Goal: Information Seeking & Learning: Learn about a topic

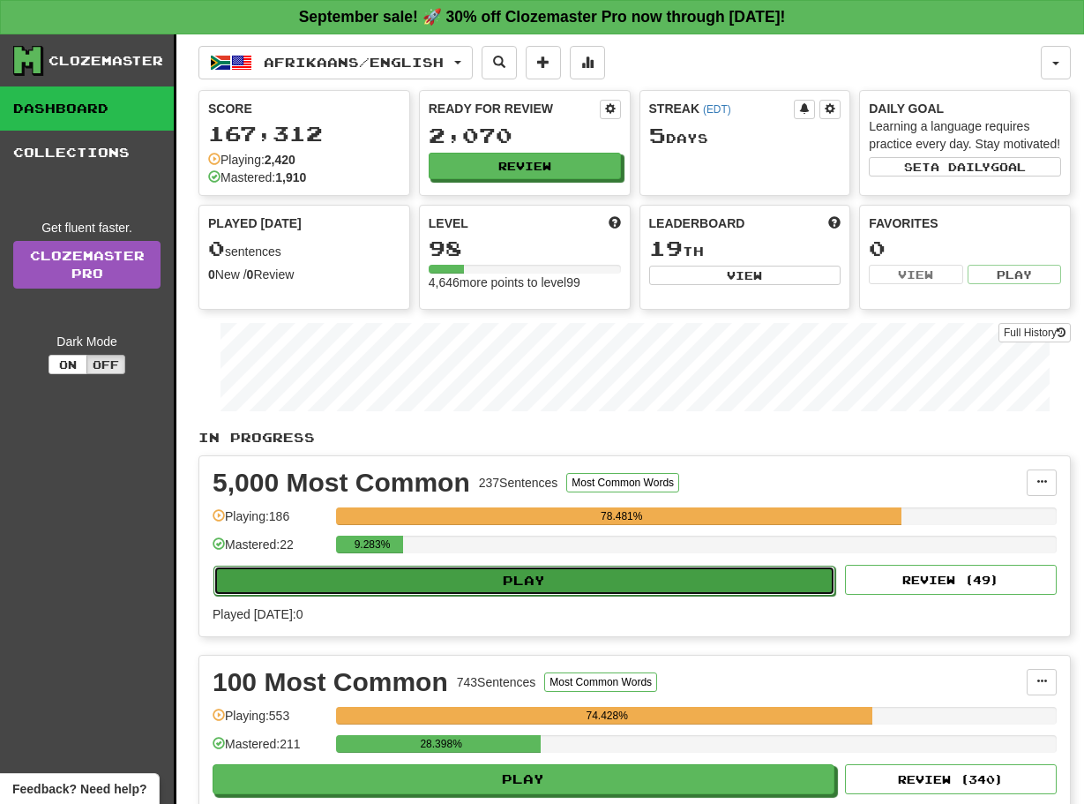
click at [727, 596] on button "Play" at bounding box center [525, 581] width 622 height 30
select select "**"
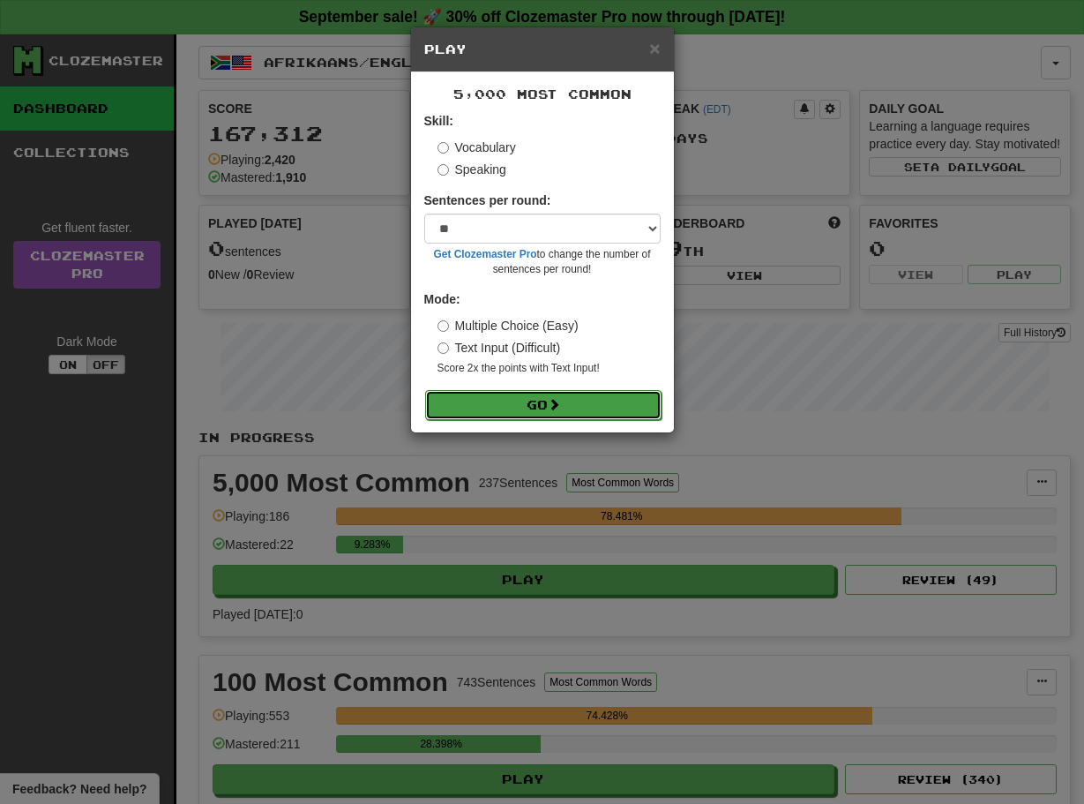
click at [560, 405] on span at bounding box center [554, 404] width 12 height 12
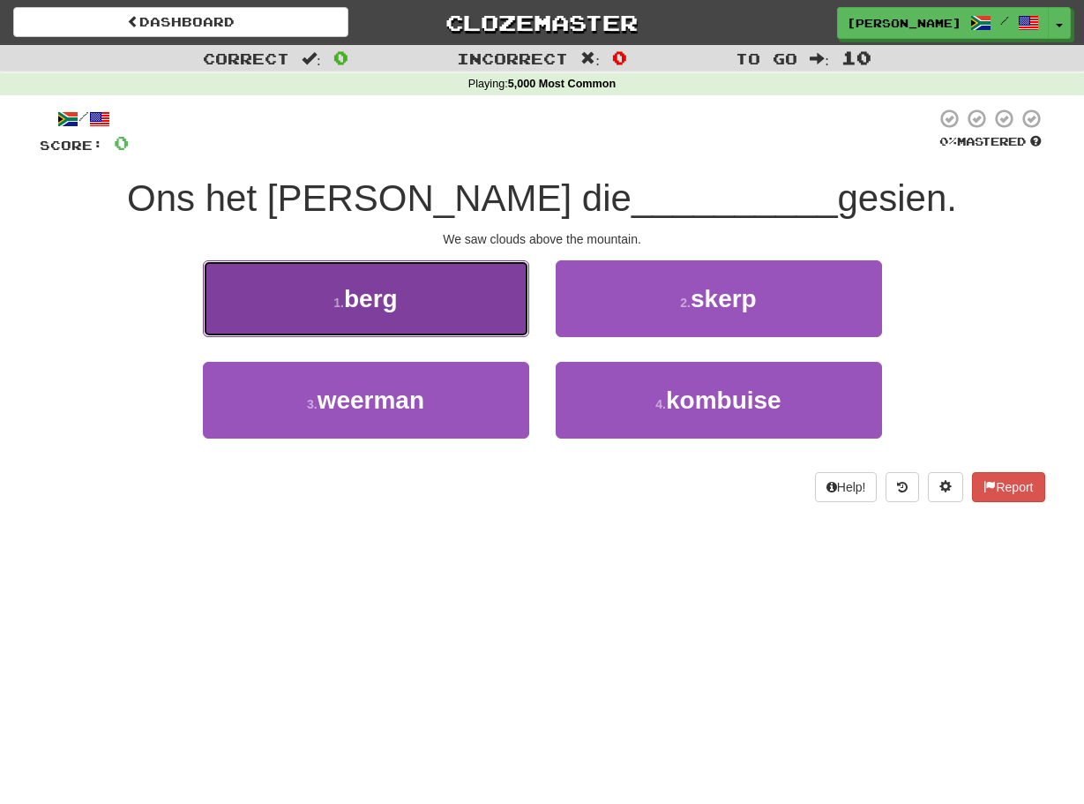
click at [490, 298] on button "1 . [PERSON_NAME]" at bounding box center [366, 298] width 326 height 77
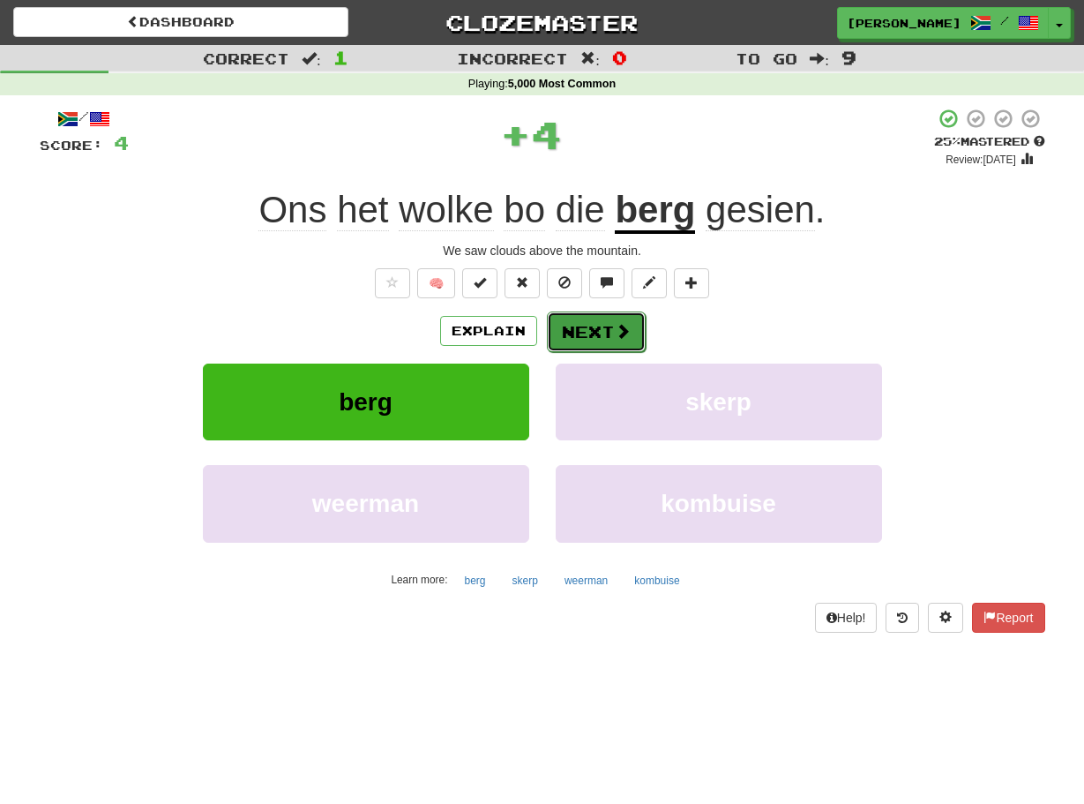
click at [568, 325] on button "Next" at bounding box center [596, 331] width 99 height 41
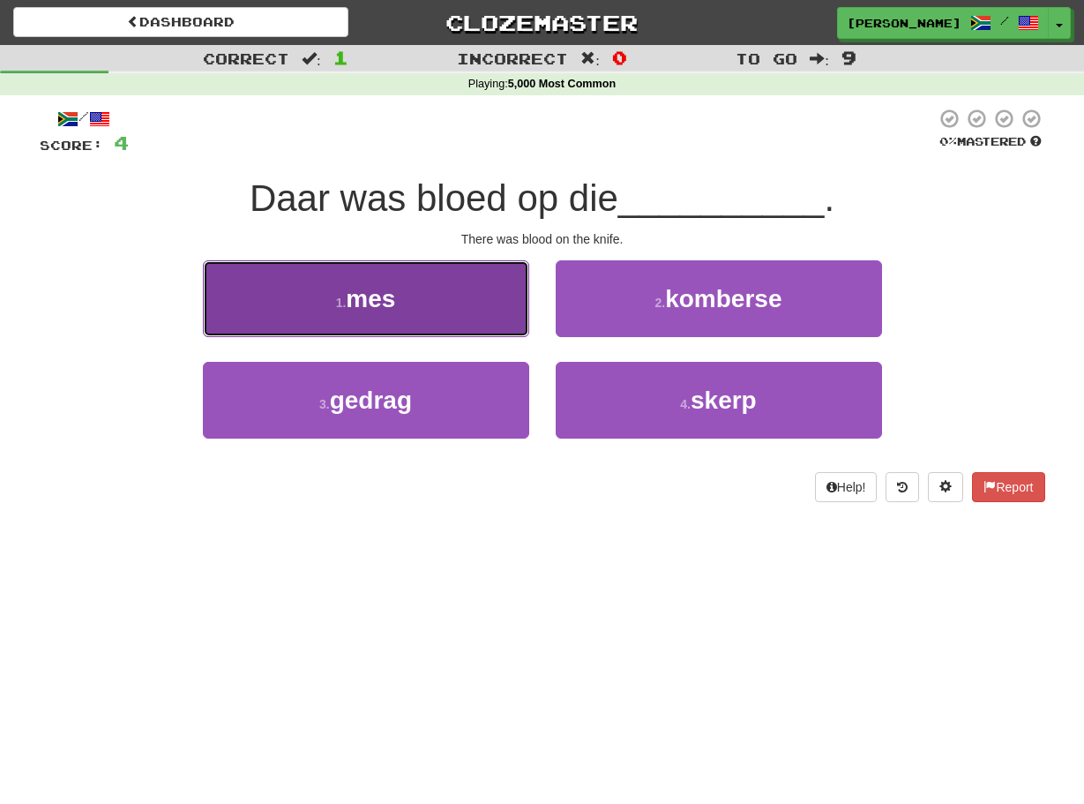
click at [519, 311] on button "1 . mes" at bounding box center [366, 298] width 326 height 77
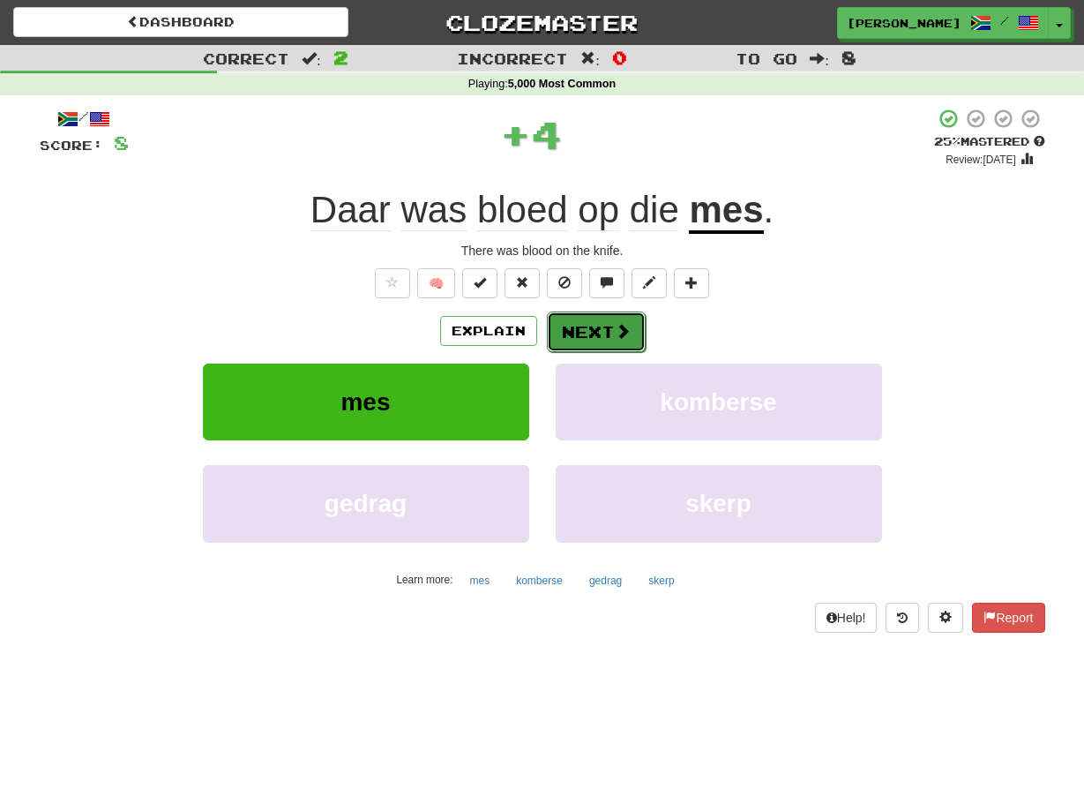
click at [550, 325] on button "Next" at bounding box center [596, 331] width 99 height 41
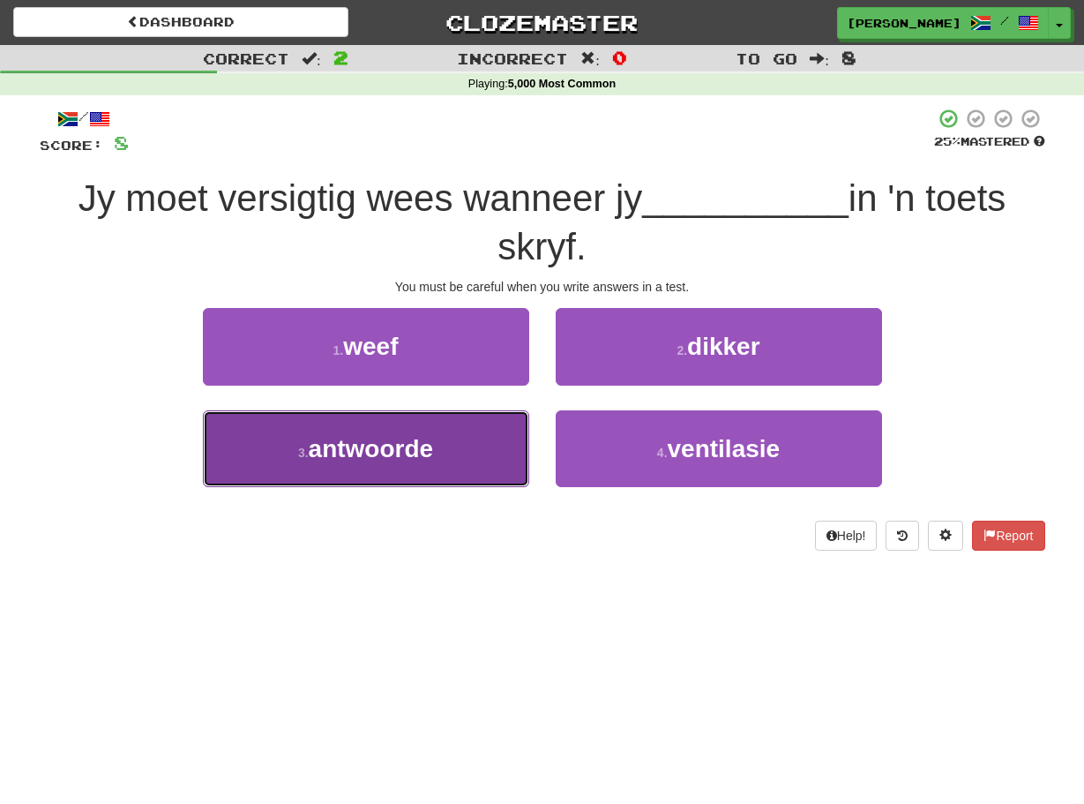
click at [500, 453] on button "3 . antwoorde" at bounding box center [366, 448] width 326 height 77
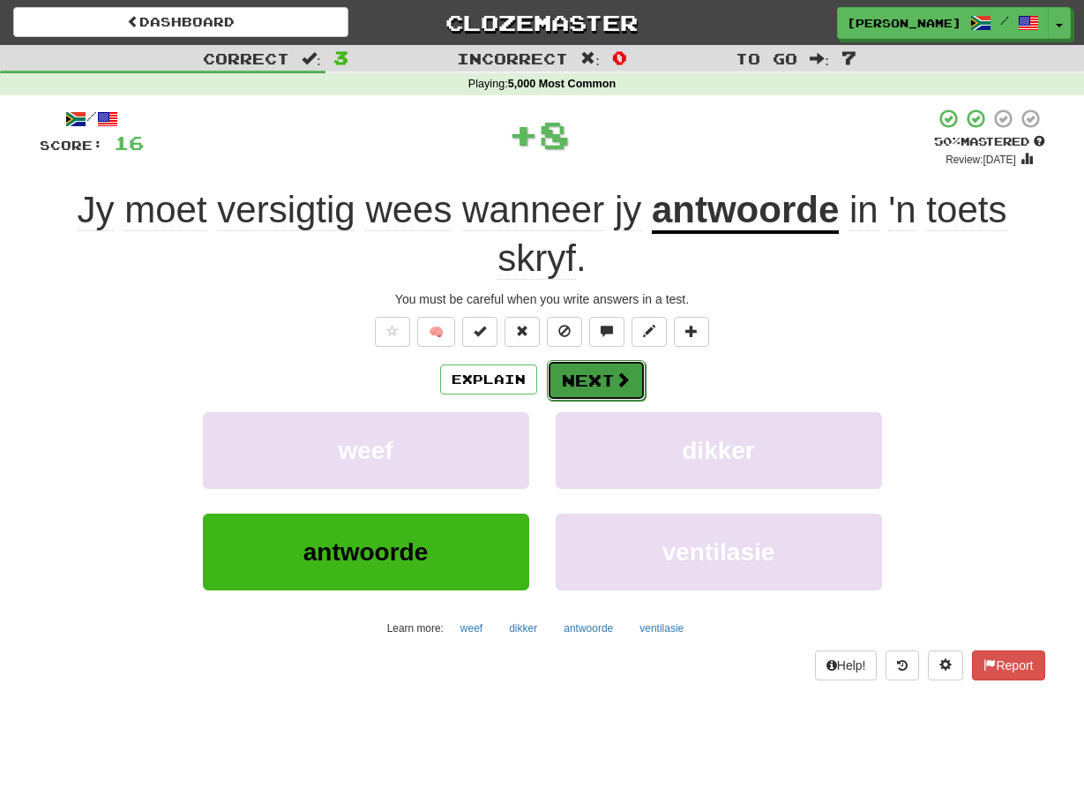
click at [563, 386] on button "Next" at bounding box center [596, 380] width 99 height 41
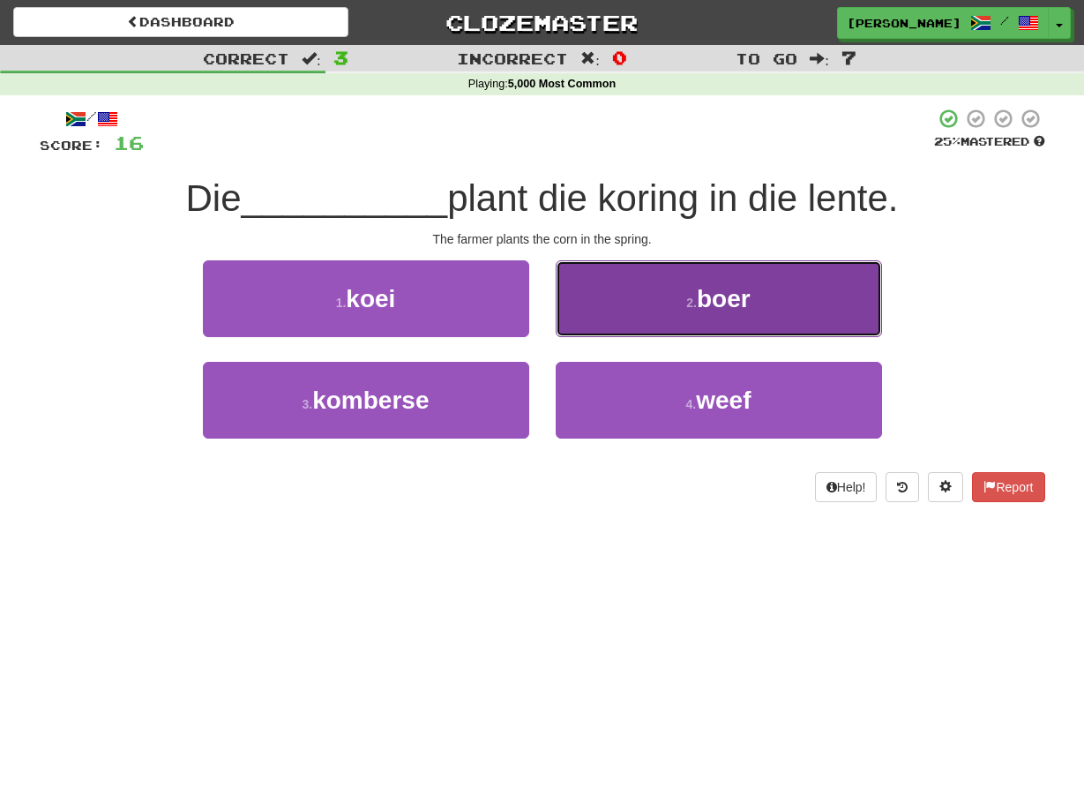
click at [570, 318] on button "2 . boer" at bounding box center [719, 298] width 326 height 77
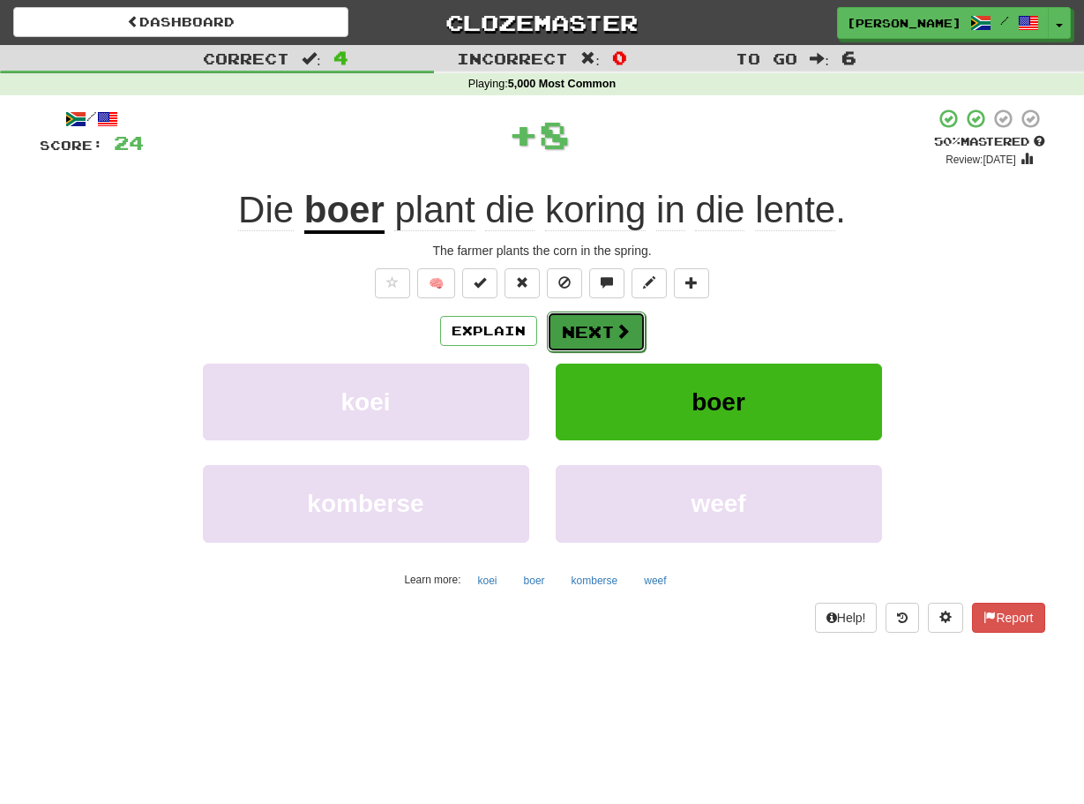
click at [559, 324] on button "Next" at bounding box center [596, 331] width 99 height 41
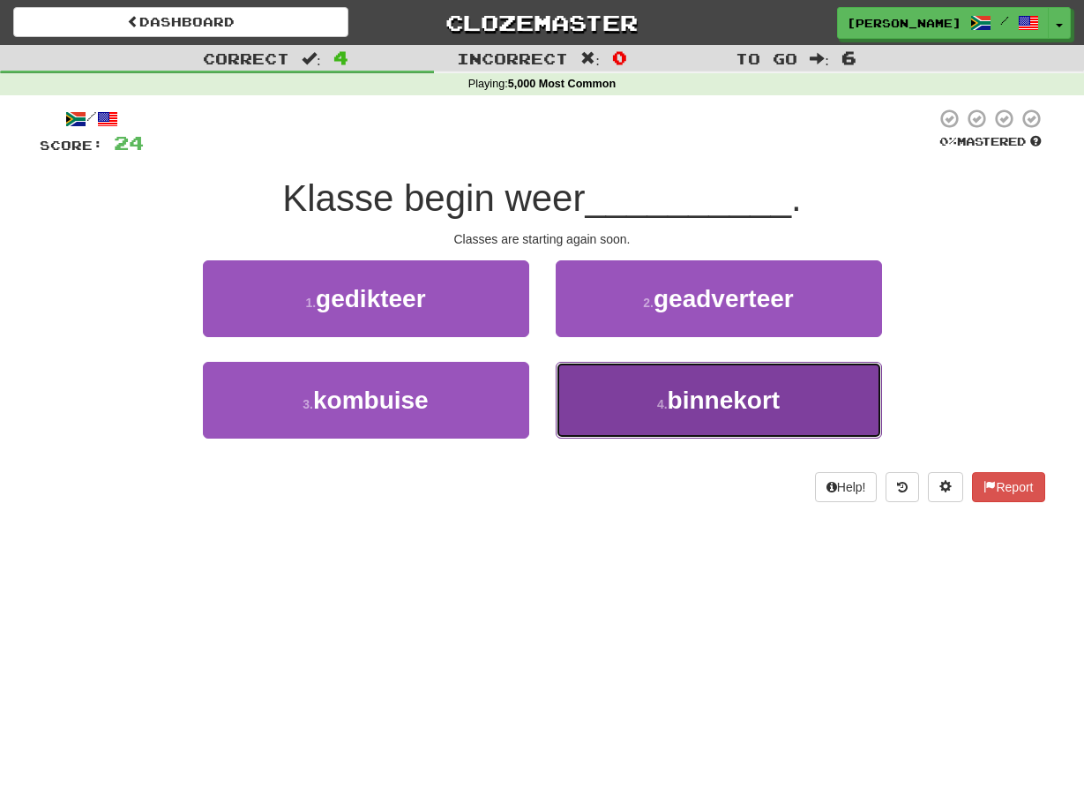
click at [582, 404] on button "4 . binnekort" at bounding box center [719, 400] width 326 height 77
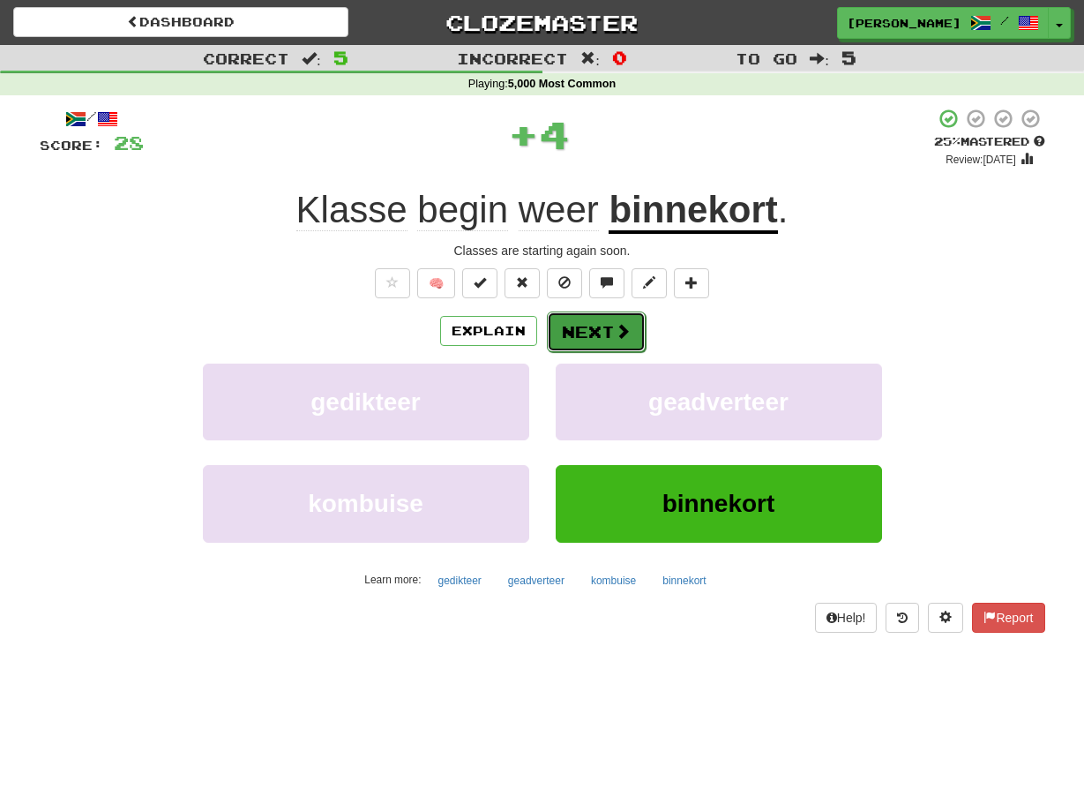
click at [561, 321] on button "Next" at bounding box center [596, 331] width 99 height 41
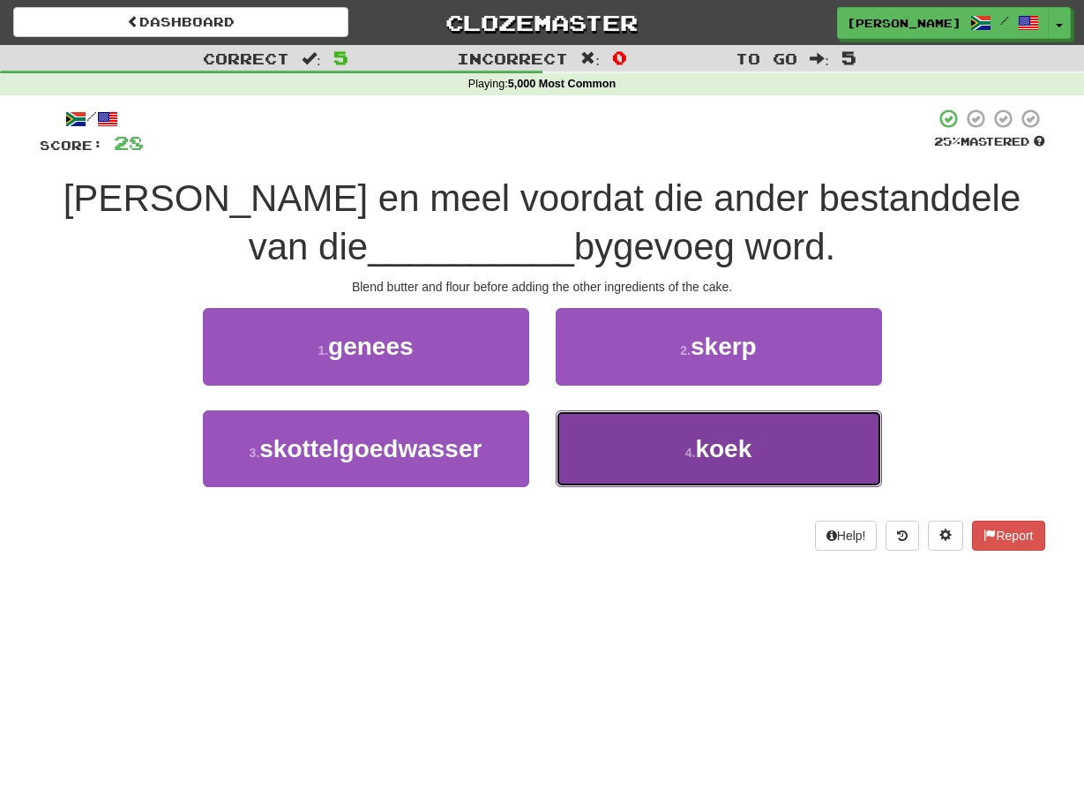
click at [572, 424] on button "4 . koek" at bounding box center [719, 448] width 326 height 77
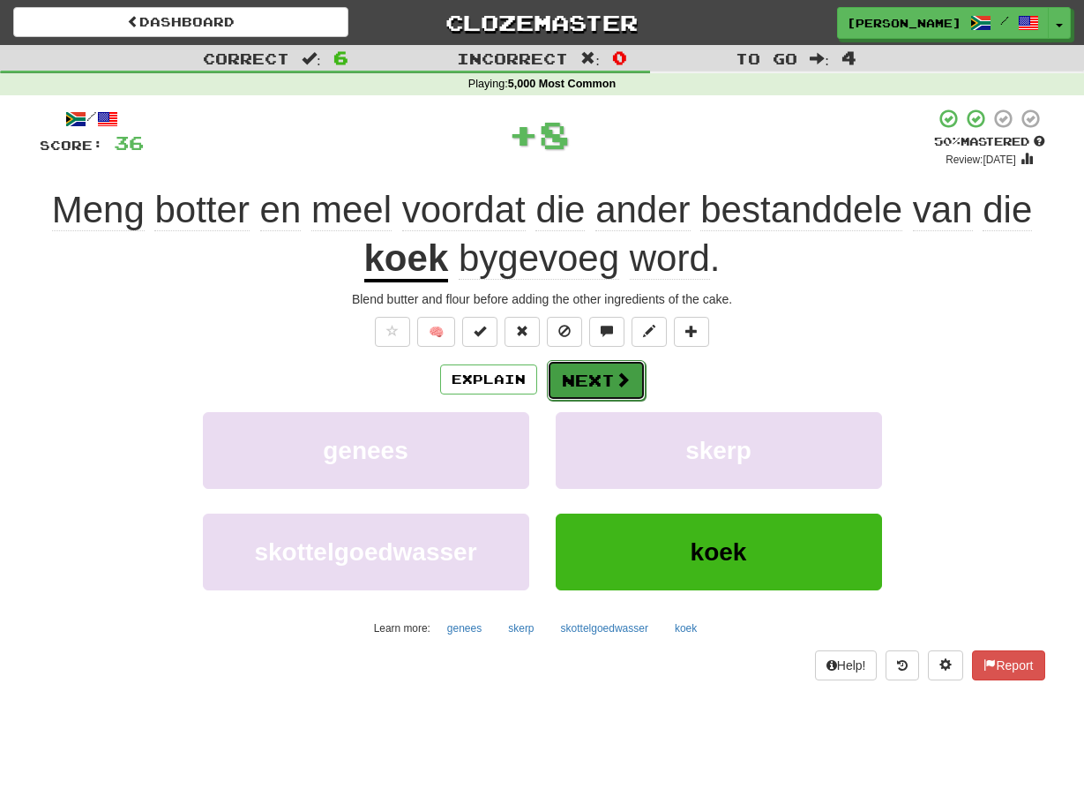
click at [557, 374] on button "Next" at bounding box center [596, 380] width 99 height 41
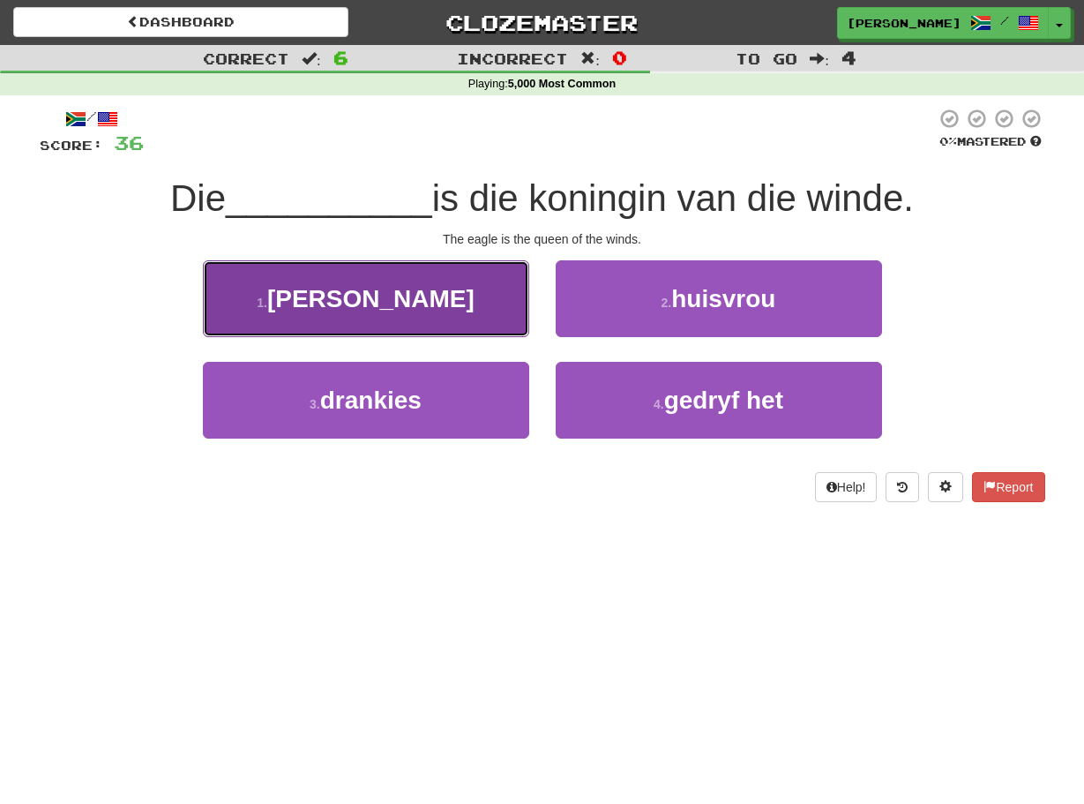
click at [498, 305] on button "1 . arend" at bounding box center [366, 298] width 326 height 77
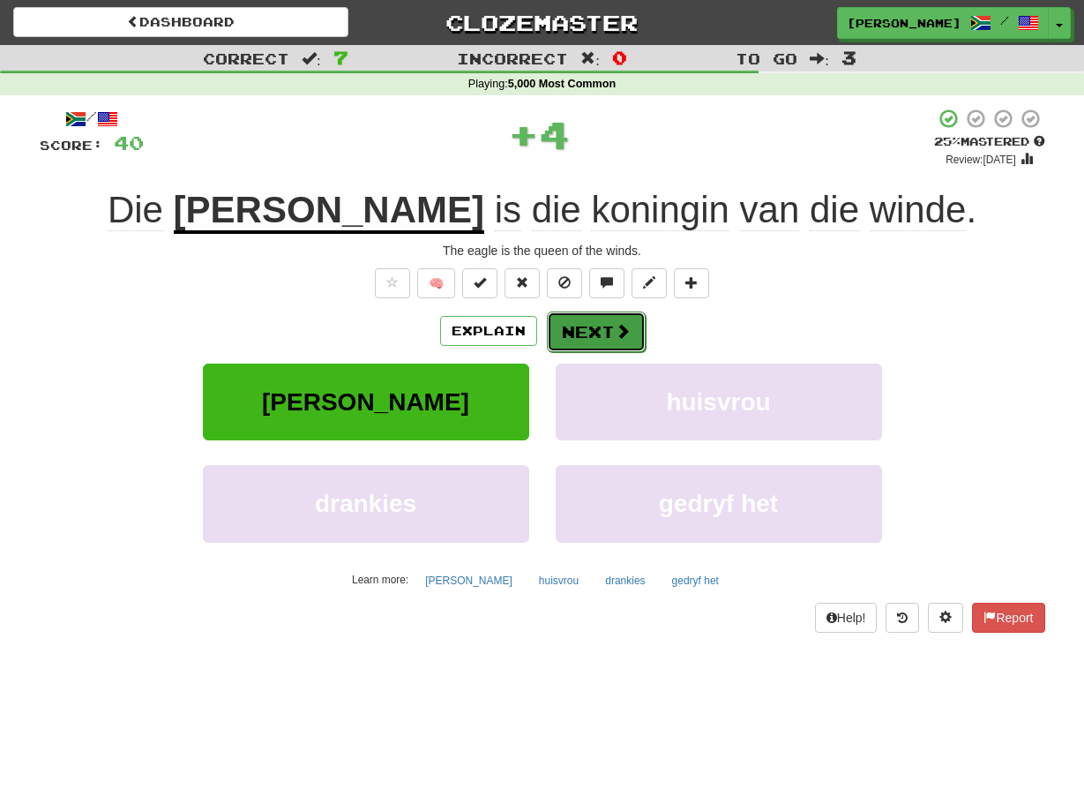
click at [558, 325] on button "Next" at bounding box center [596, 331] width 99 height 41
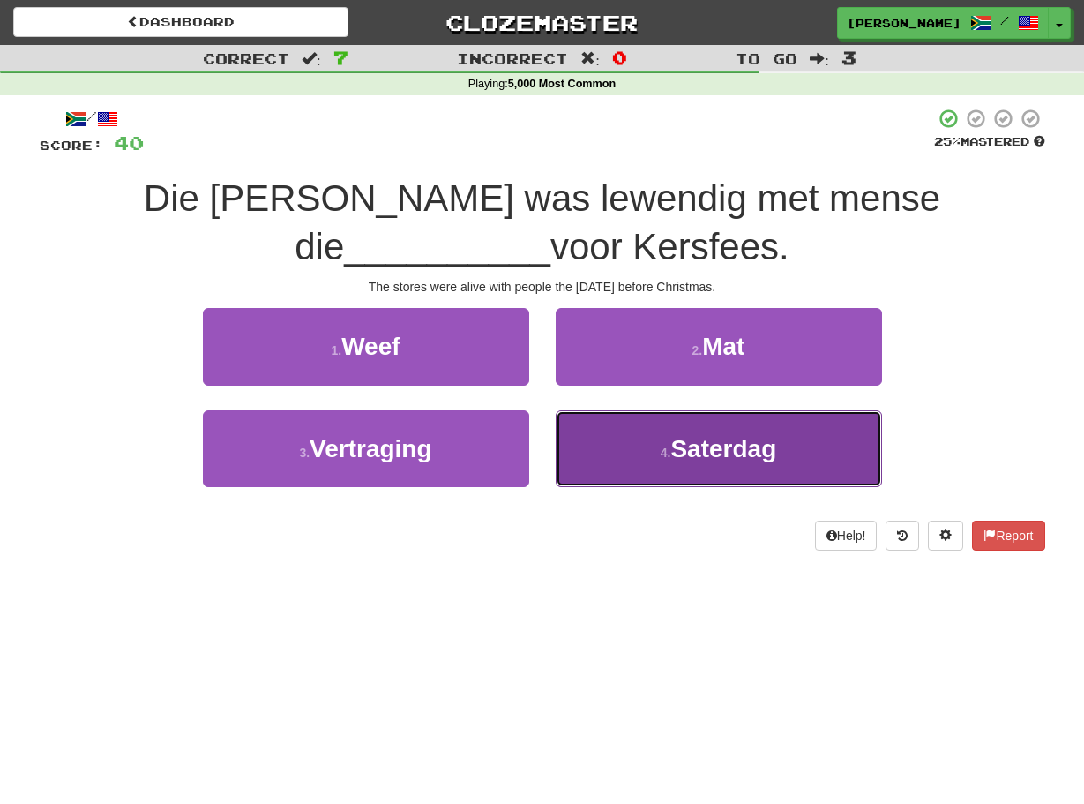
click at [569, 431] on button "4 . Saterdag" at bounding box center [719, 448] width 326 height 77
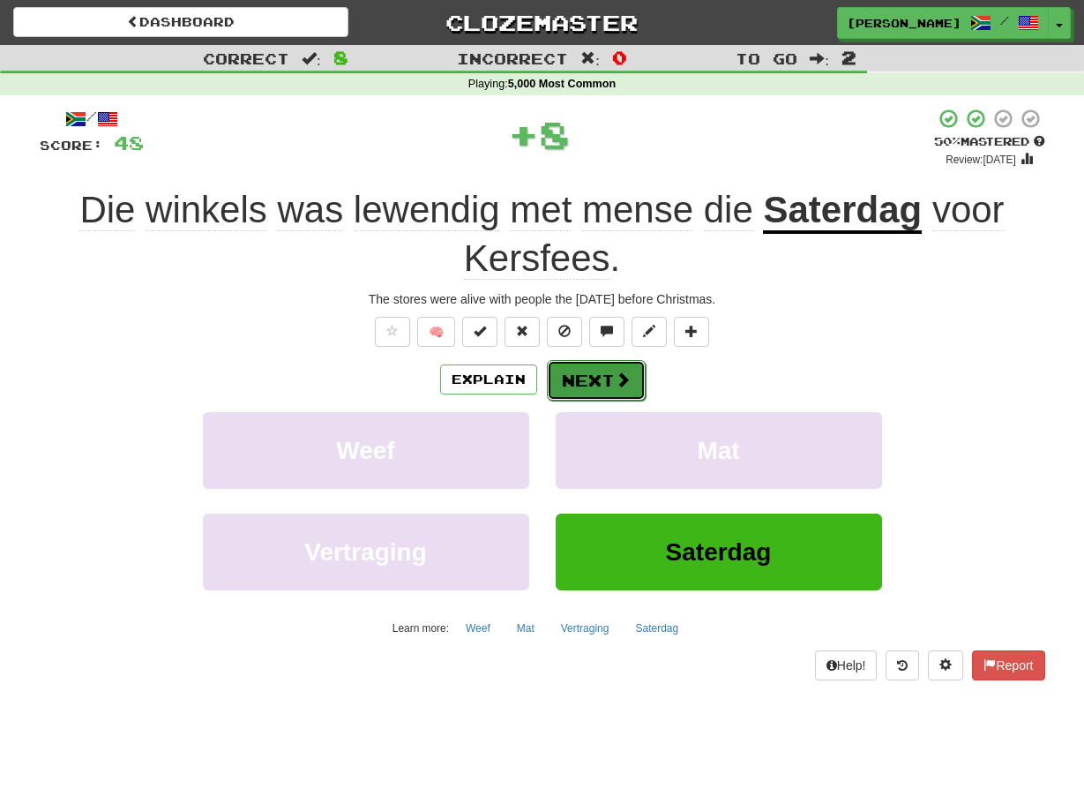
click at [556, 379] on button "Next" at bounding box center [596, 380] width 99 height 41
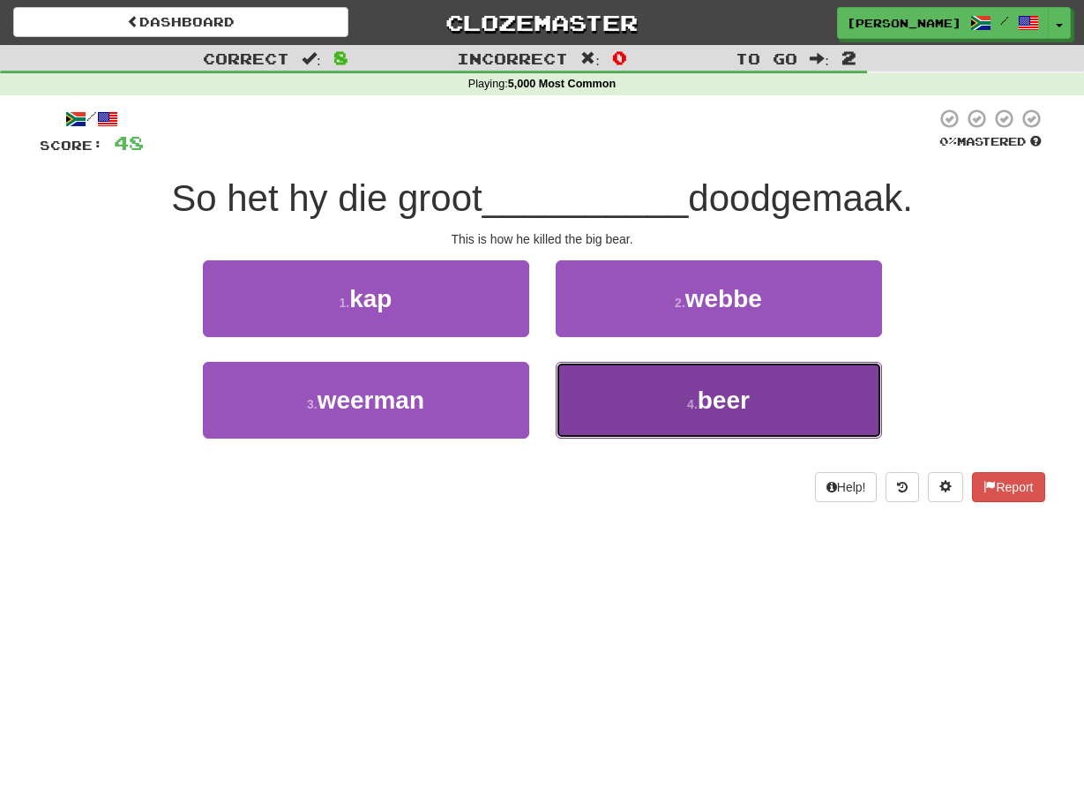
click at [560, 384] on button "4 . beer" at bounding box center [719, 400] width 326 height 77
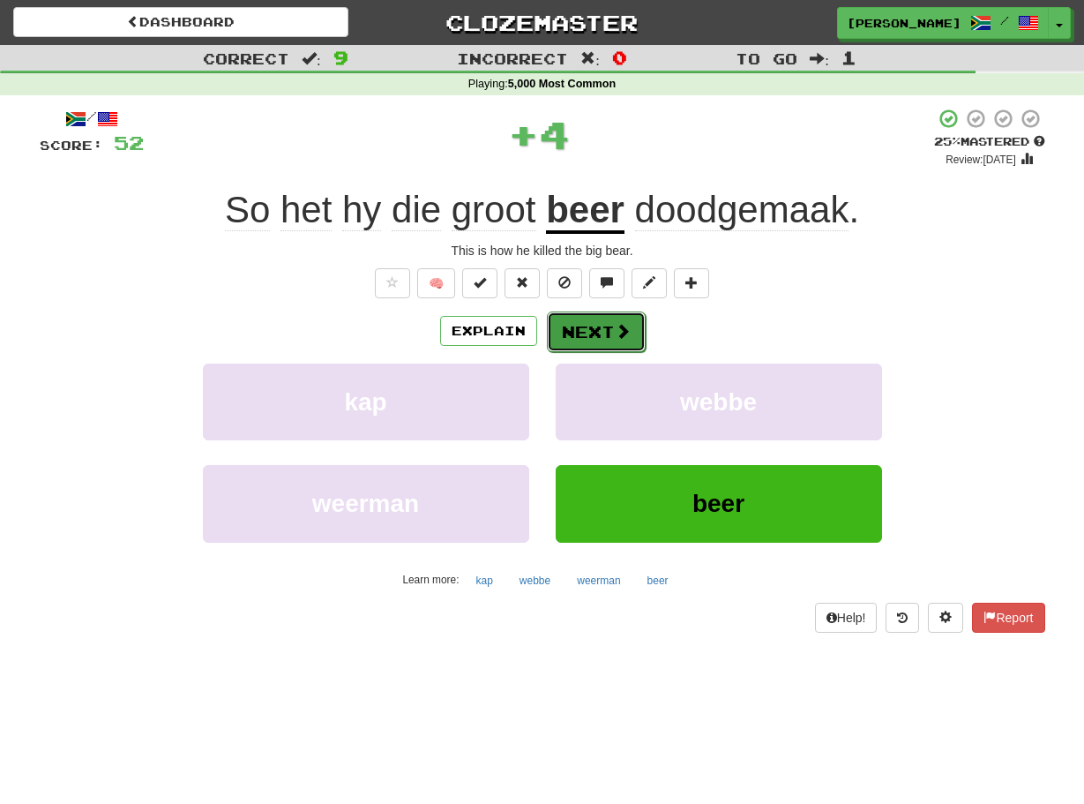
click at [558, 326] on button "Next" at bounding box center [596, 331] width 99 height 41
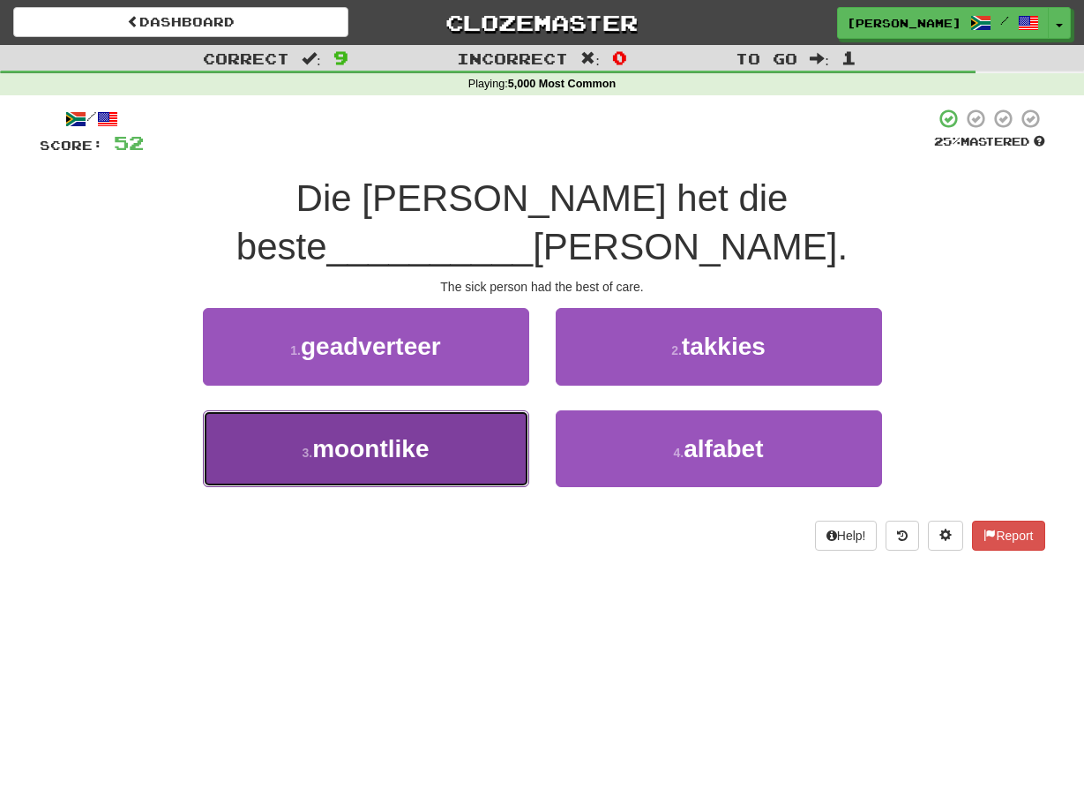
click at [514, 410] on button "3 . moontlike" at bounding box center [366, 448] width 326 height 77
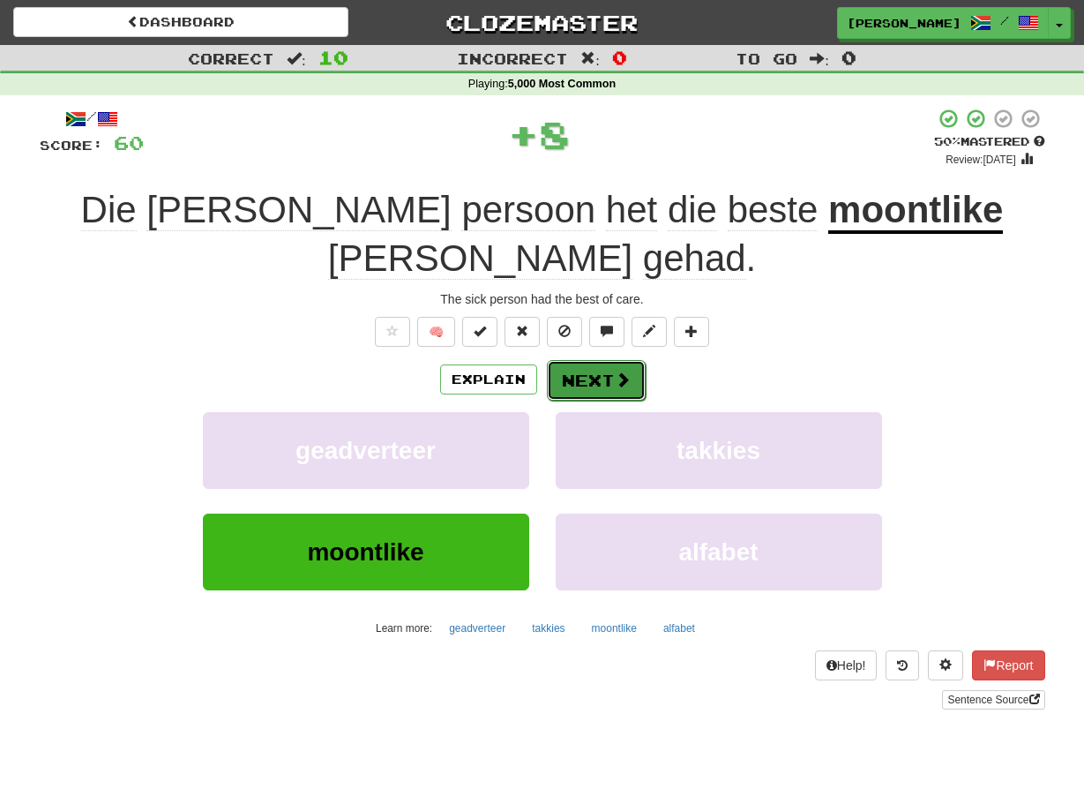
click at [553, 360] on button "Next" at bounding box center [596, 380] width 99 height 41
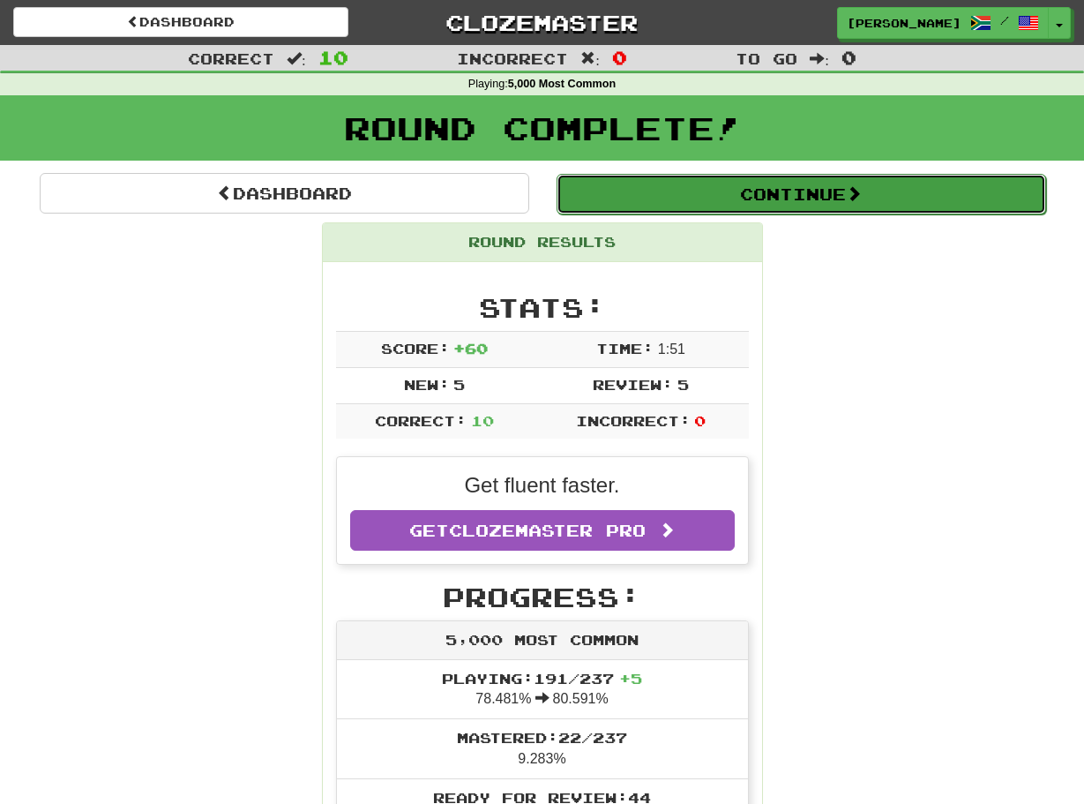
click at [656, 196] on button "Continue" at bounding box center [802, 194] width 490 height 41
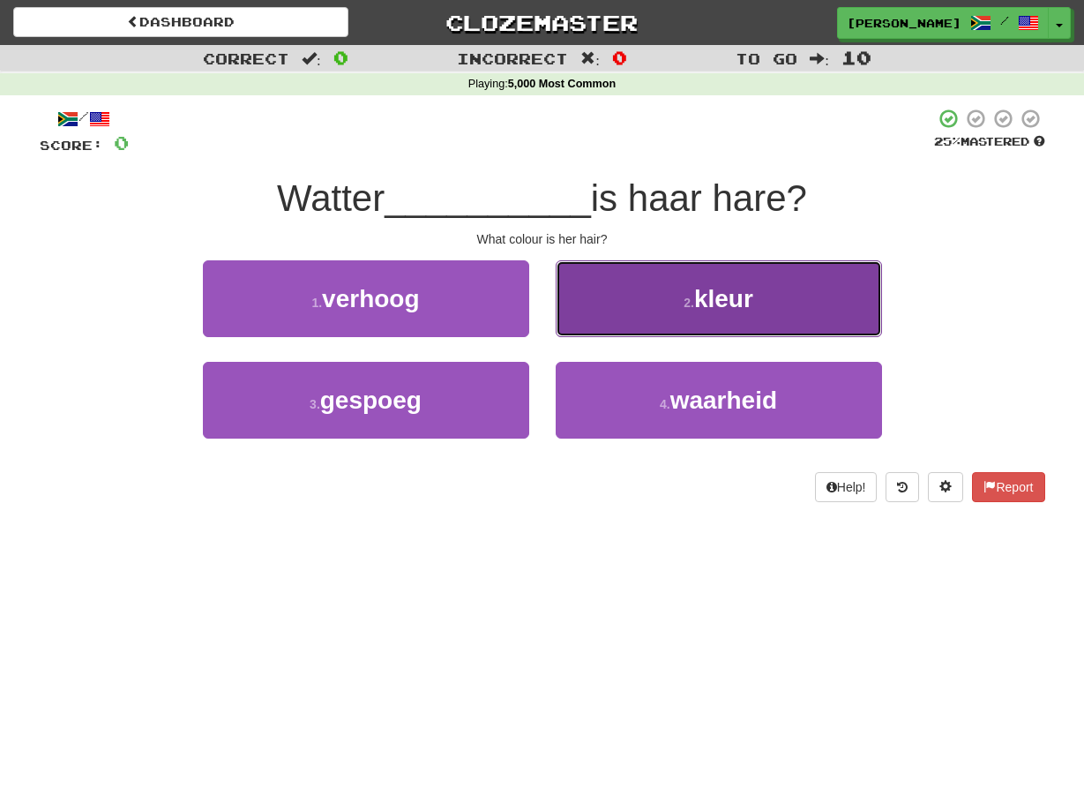
click at [593, 293] on button "2 . kleur" at bounding box center [719, 298] width 326 height 77
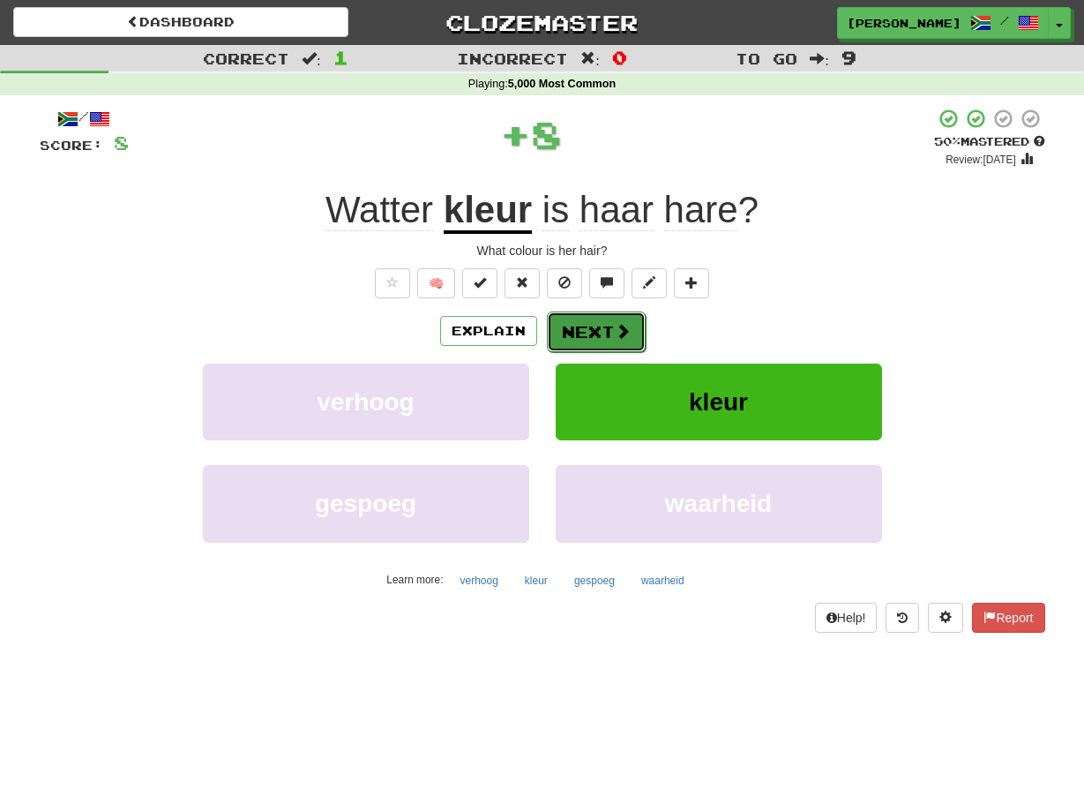
click at [567, 326] on button "Next" at bounding box center [596, 331] width 99 height 41
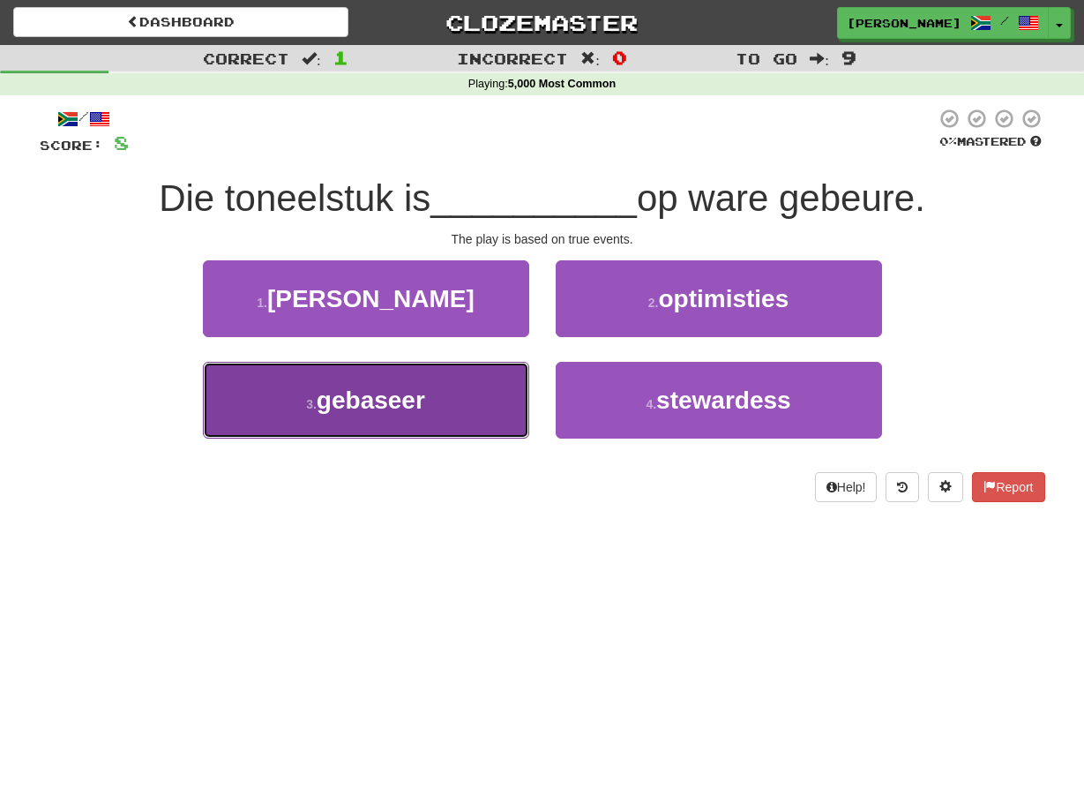
click at [510, 412] on button "3 . gebaseer" at bounding box center [366, 400] width 326 height 77
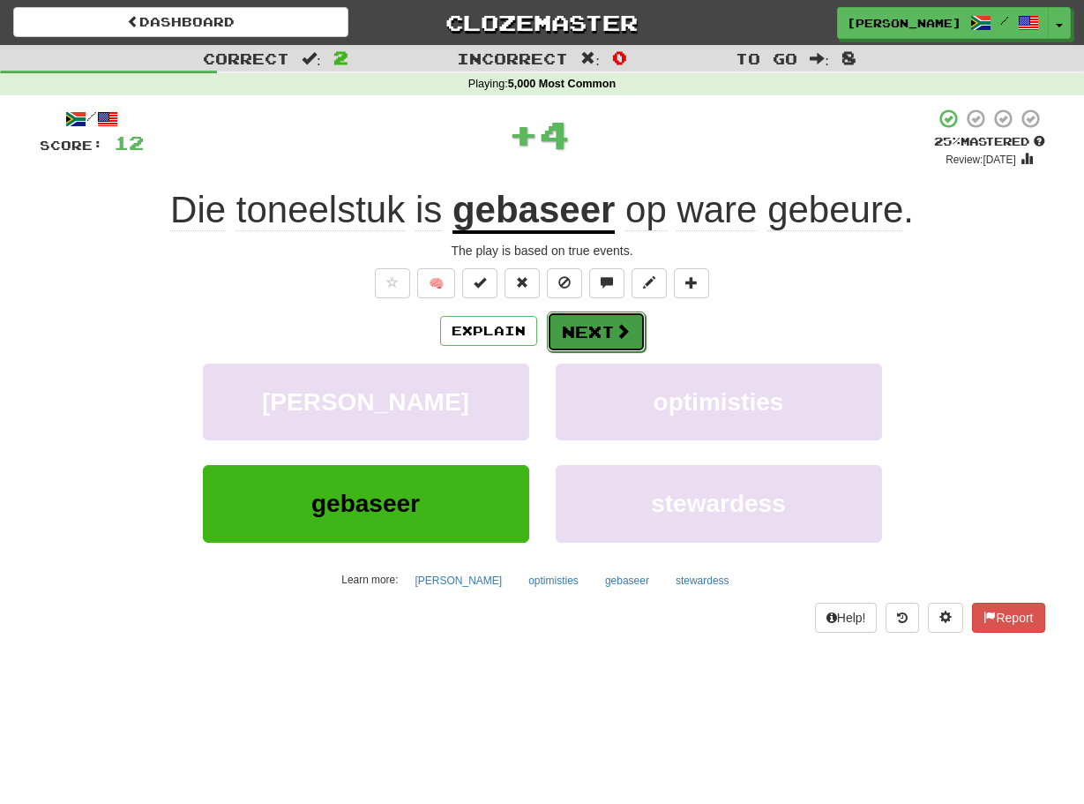
click at [552, 345] on button "Next" at bounding box center [596, 331] width 99 height 41
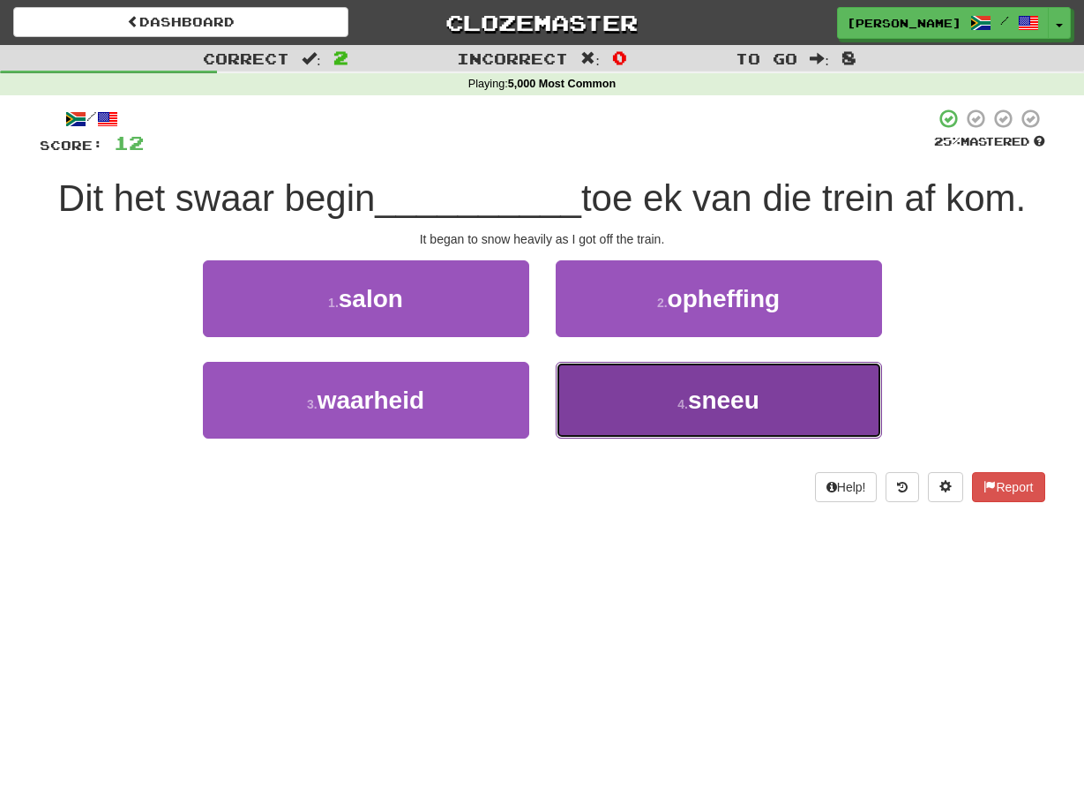
click at [571, 372] on button "4 . sneeu" at bounding box center [719, 400] width 326 height 77
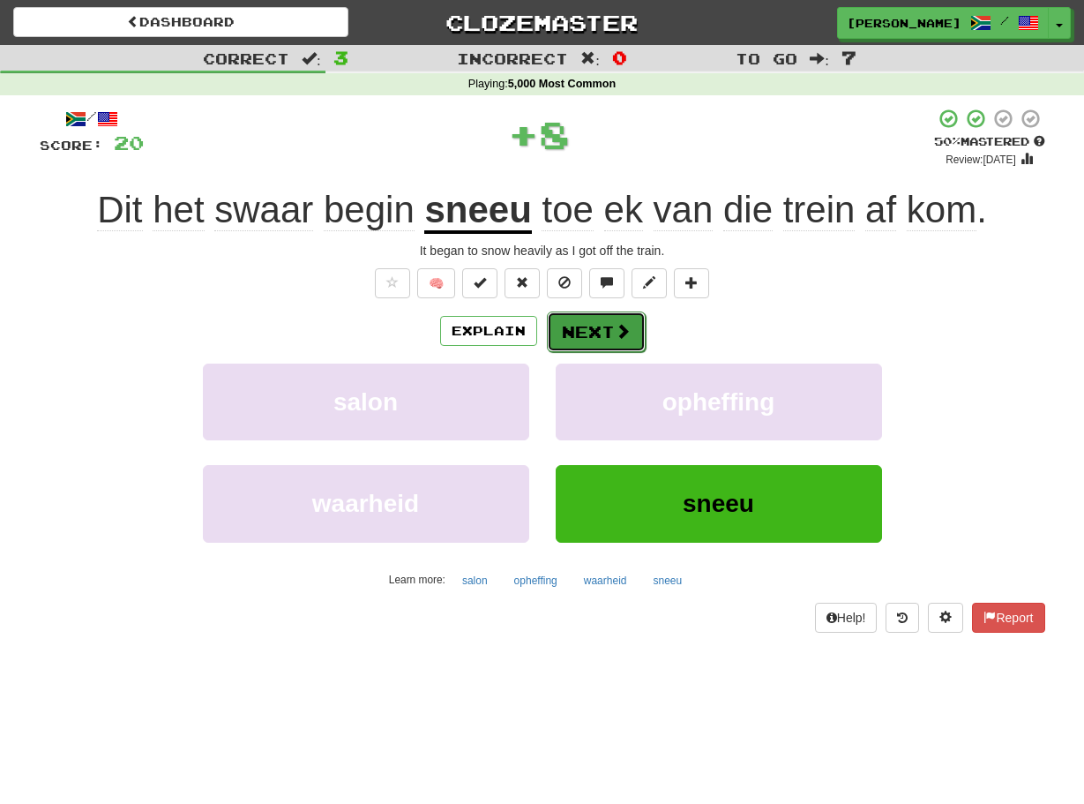
click at [551, 331] on button "Next" at bounding box center [596, 331] width 99 height 41
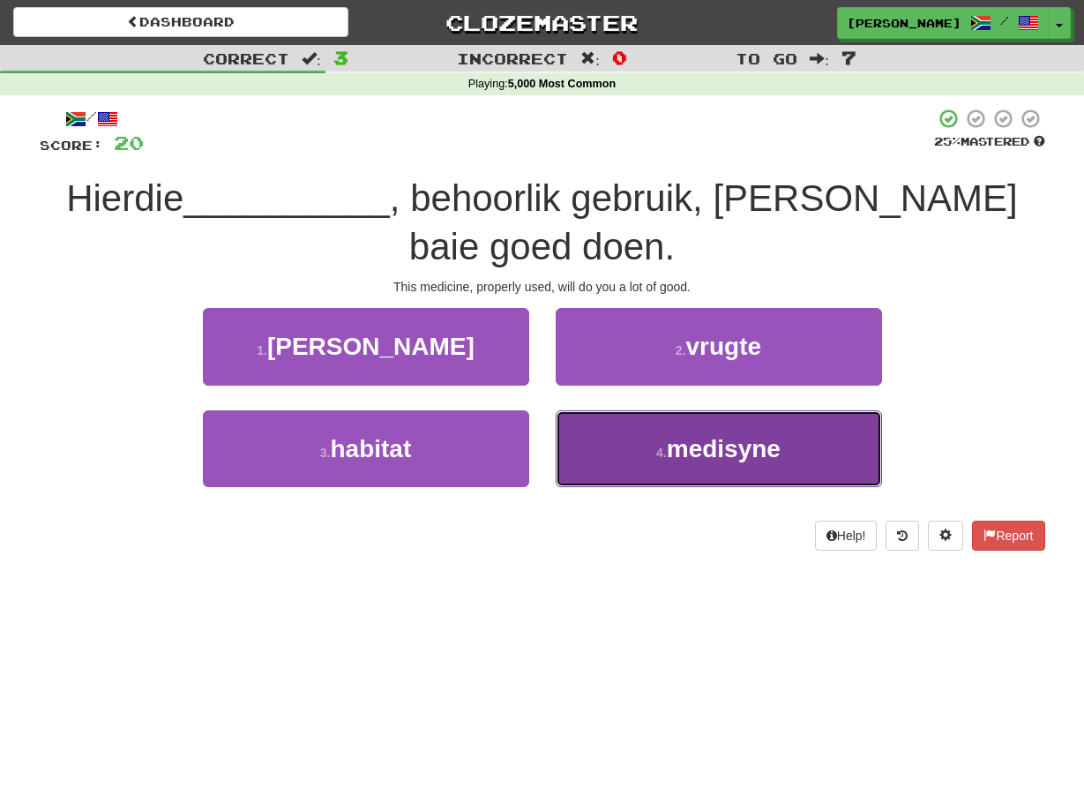
click at [580, 430] on button "4 . medisyne" at bounding box center [719, 448] width 326 height 77
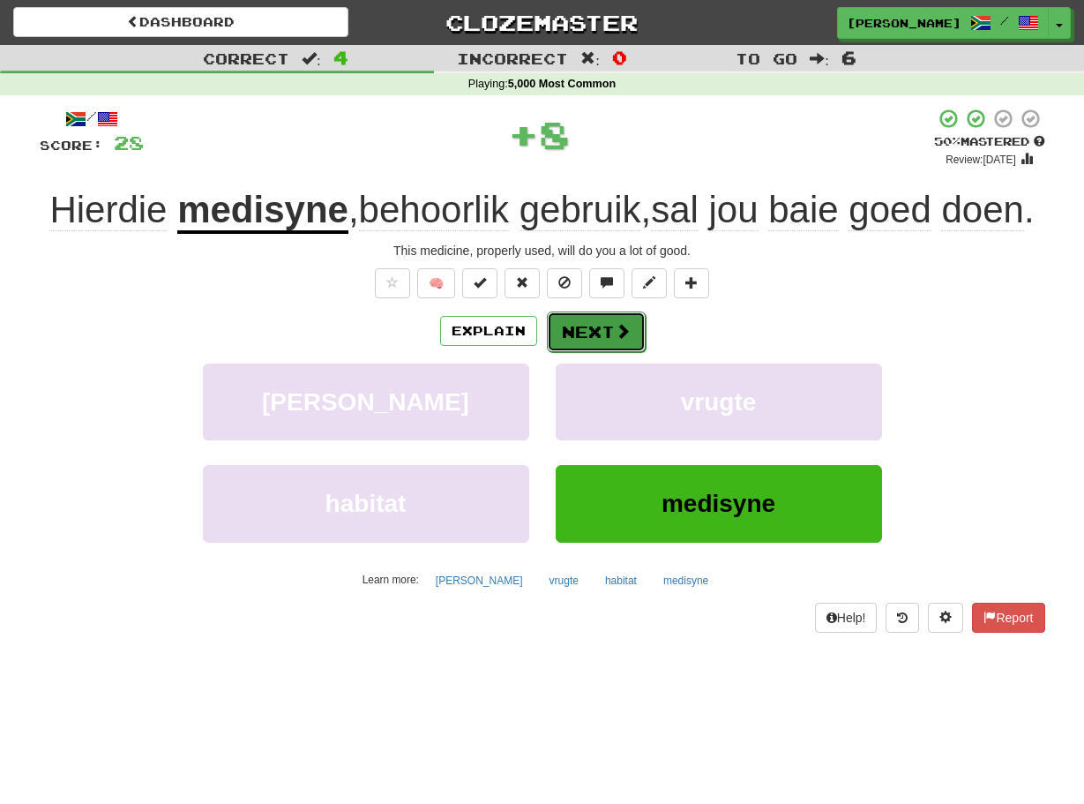
click at [551, 328] on button "Next" at bounding box center [596, 331] width 99 height 41
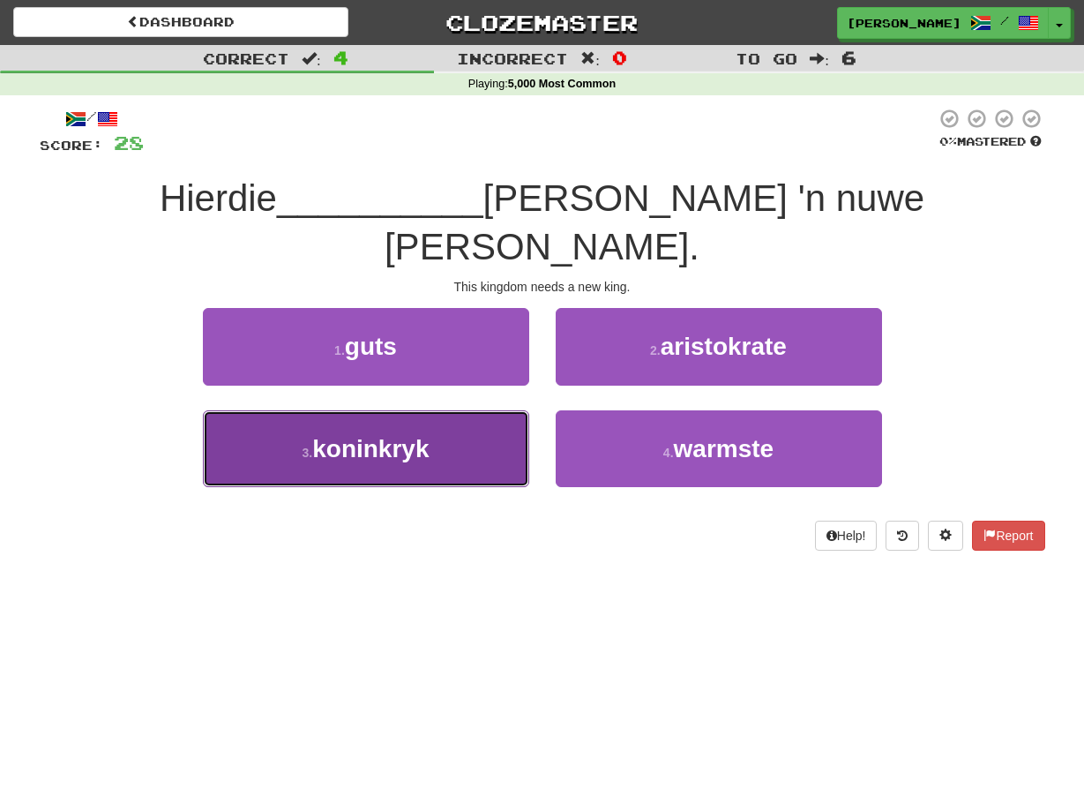
click at [524, 410] on button "3 . koninkryk" at bounding box center [366, 448] width 326 height 77
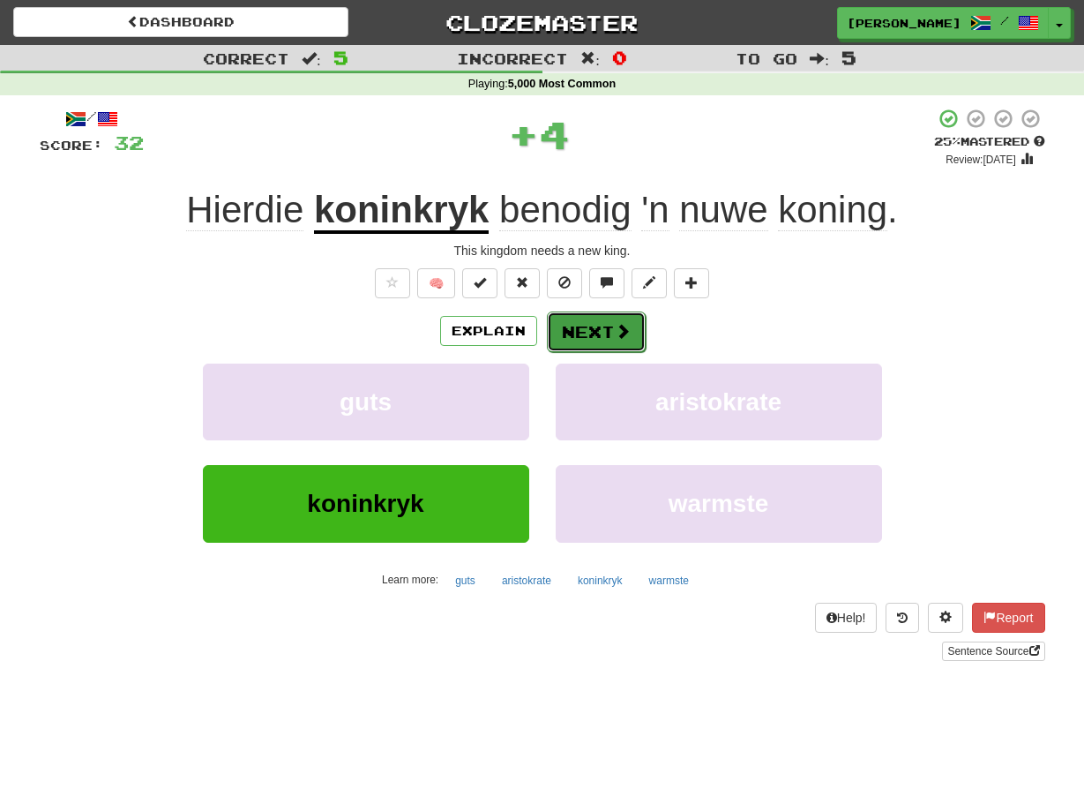
click at [548, 341] on button "Next" at bounding box center [596, 331] width 99 height 41
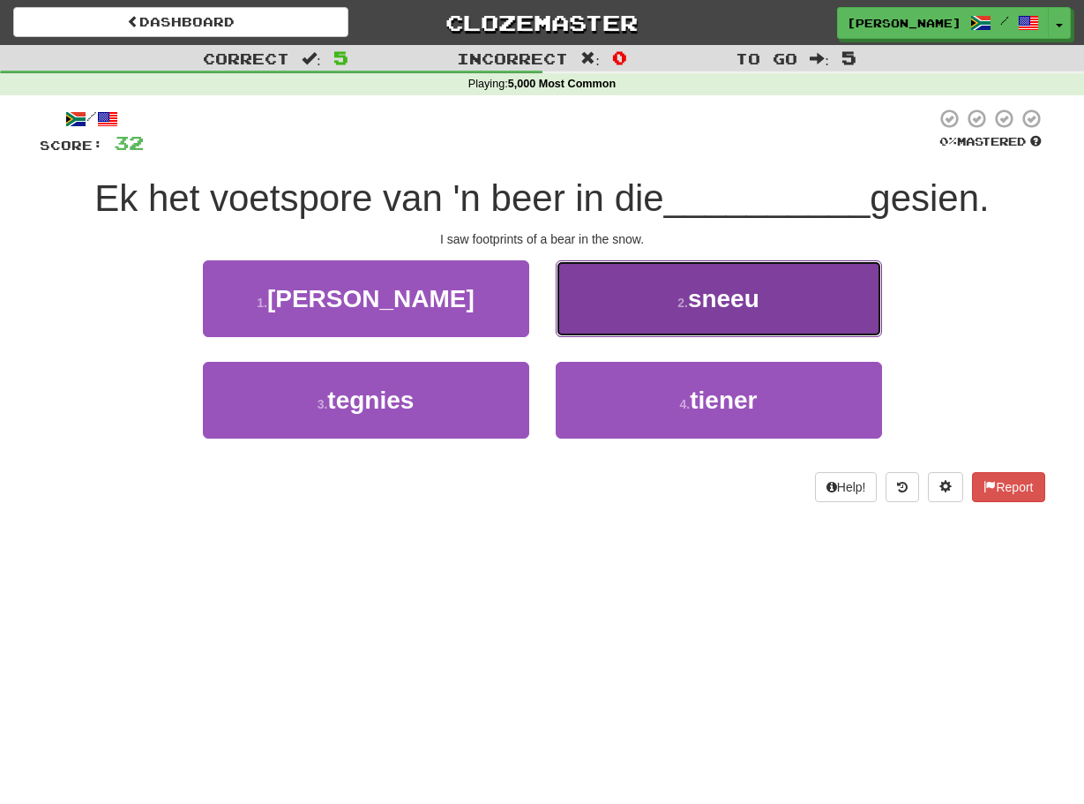
click at [589, 311] on button "2 . sneeu" at bounding box center [719, 298] width 326 height 77
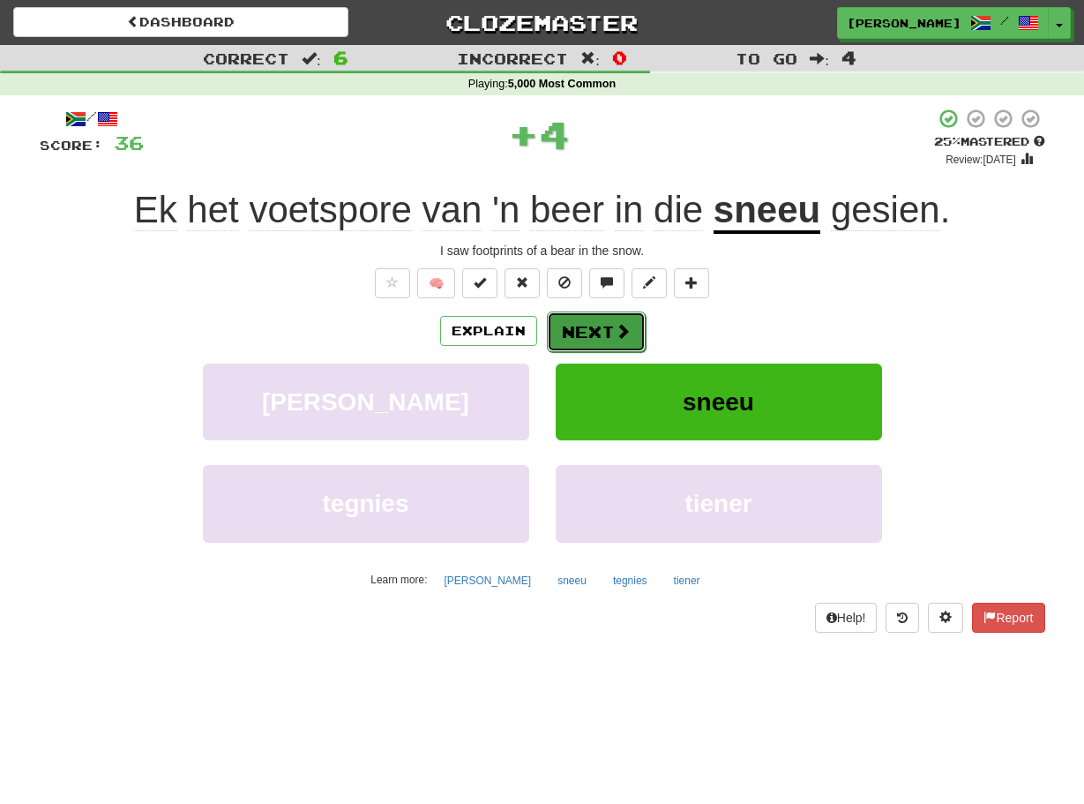
click at [569, 321] on button "Next" at bounding box center [596, 331] width 99 height 41
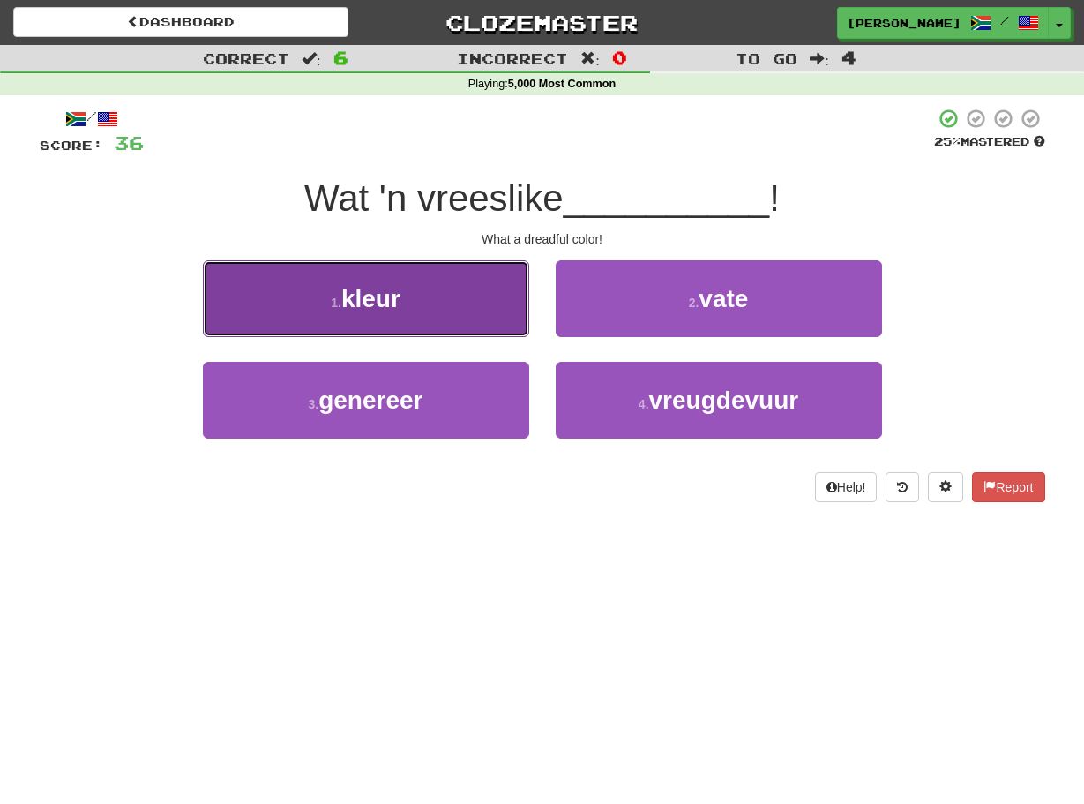
click at [486, 324] on button "1 . kleur" at bounding box center [366, 298] width 326 height 77
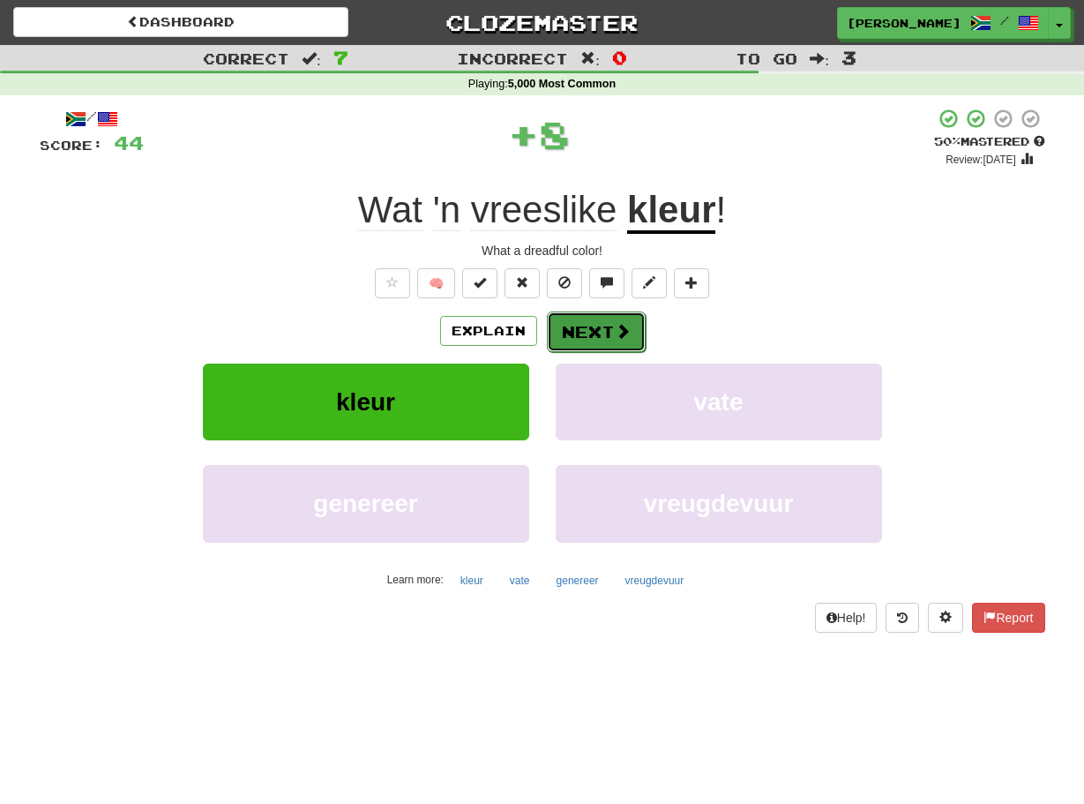
click at [577, 335] on button "Next" at bounding box center [596, 331] width 99 height 41
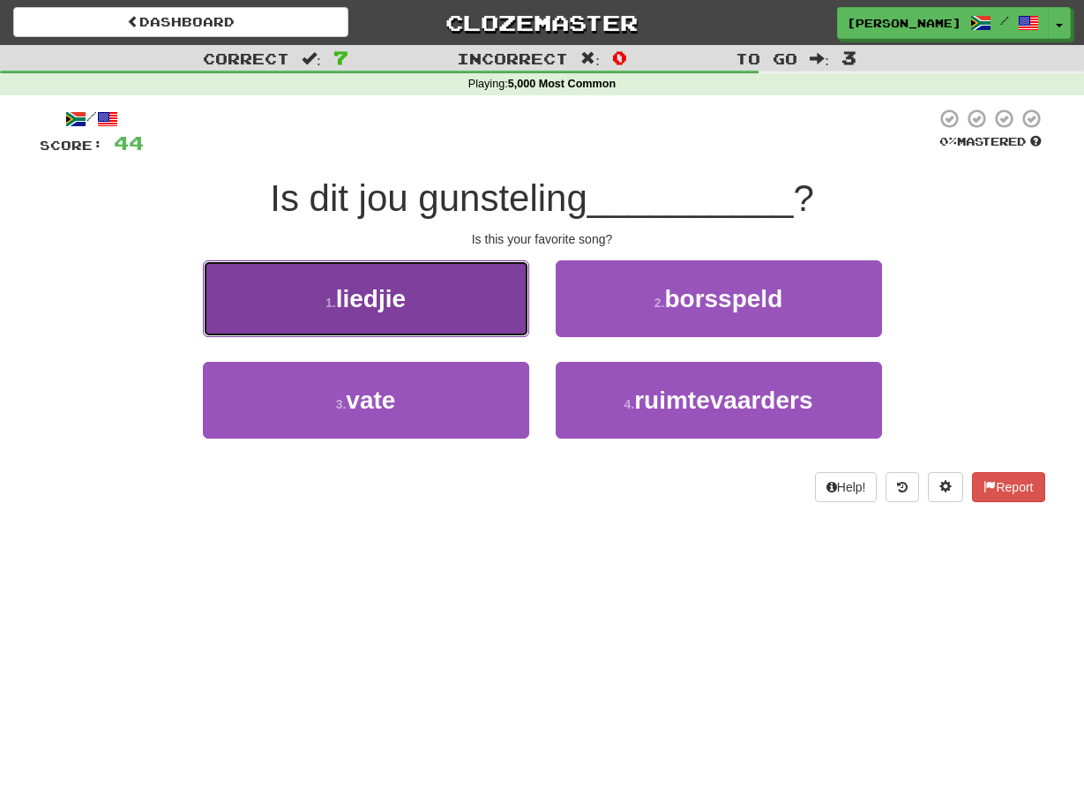
click at [475, 326] on button "1 . liedjie" at bounding box center [366, 298] width 326 height 77
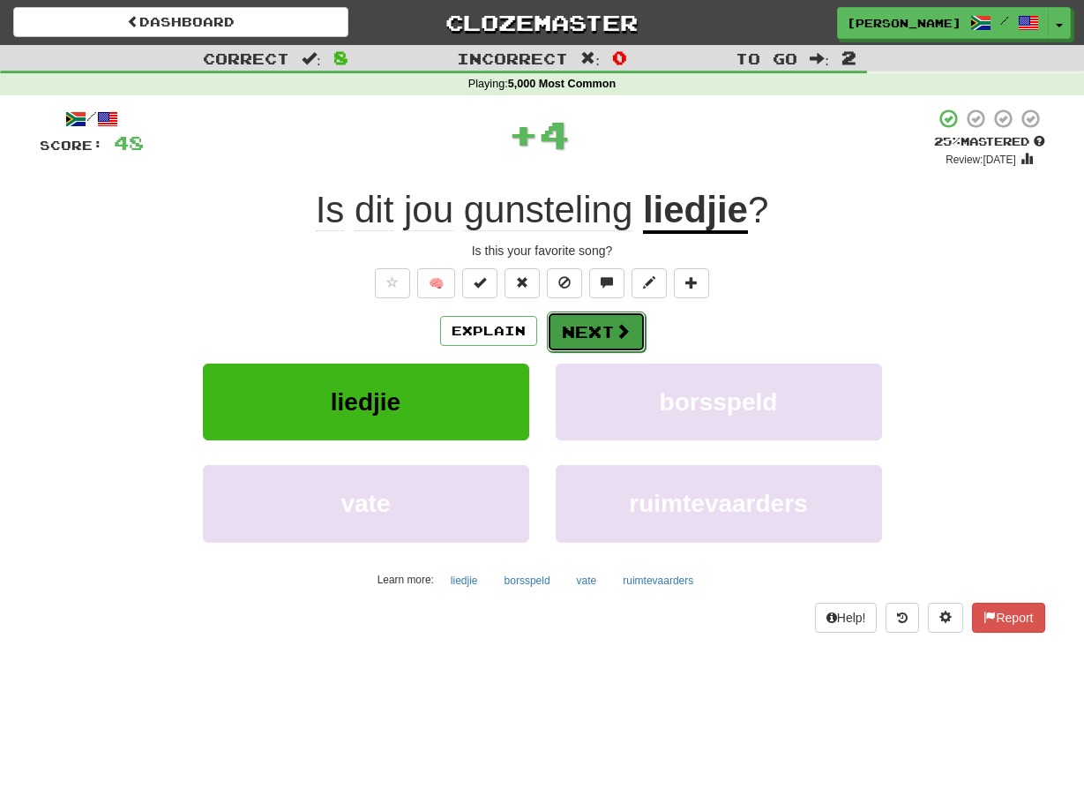
click at [551, 329] on button "Next" at bounding box center [596, 331] width 99 height 41
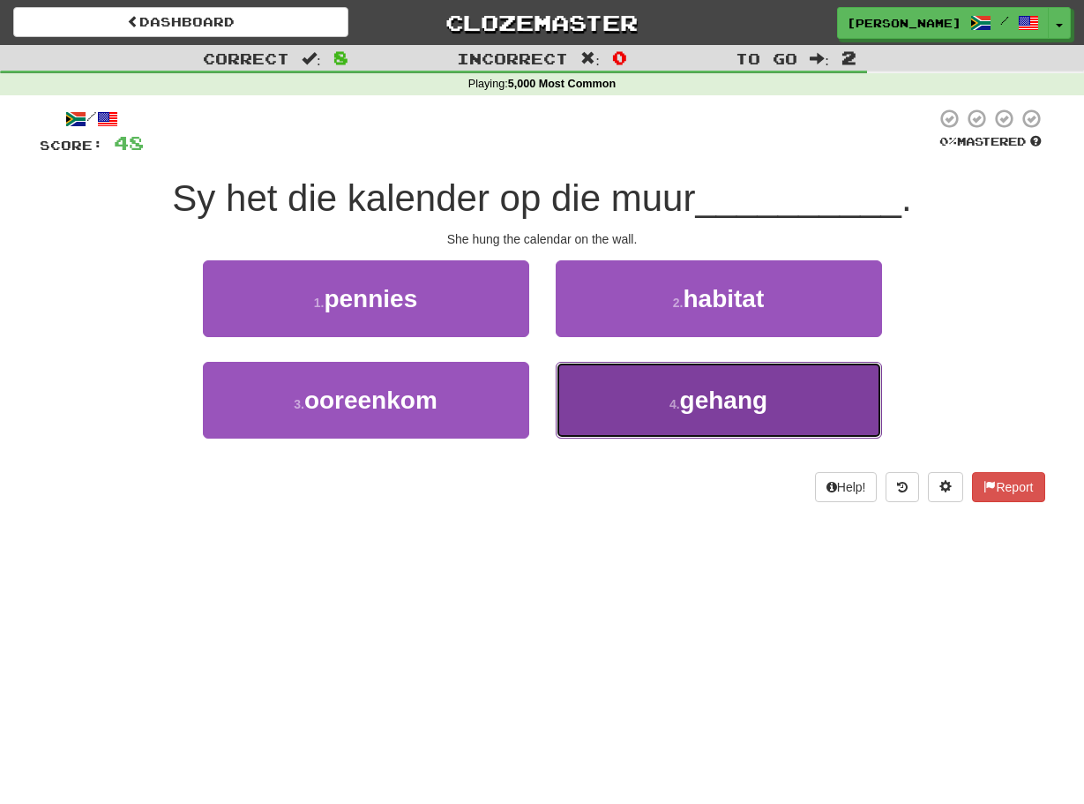
click at [566, 380] on button "4 . gehang" at bounding box center [719, 400] width 326 height 77
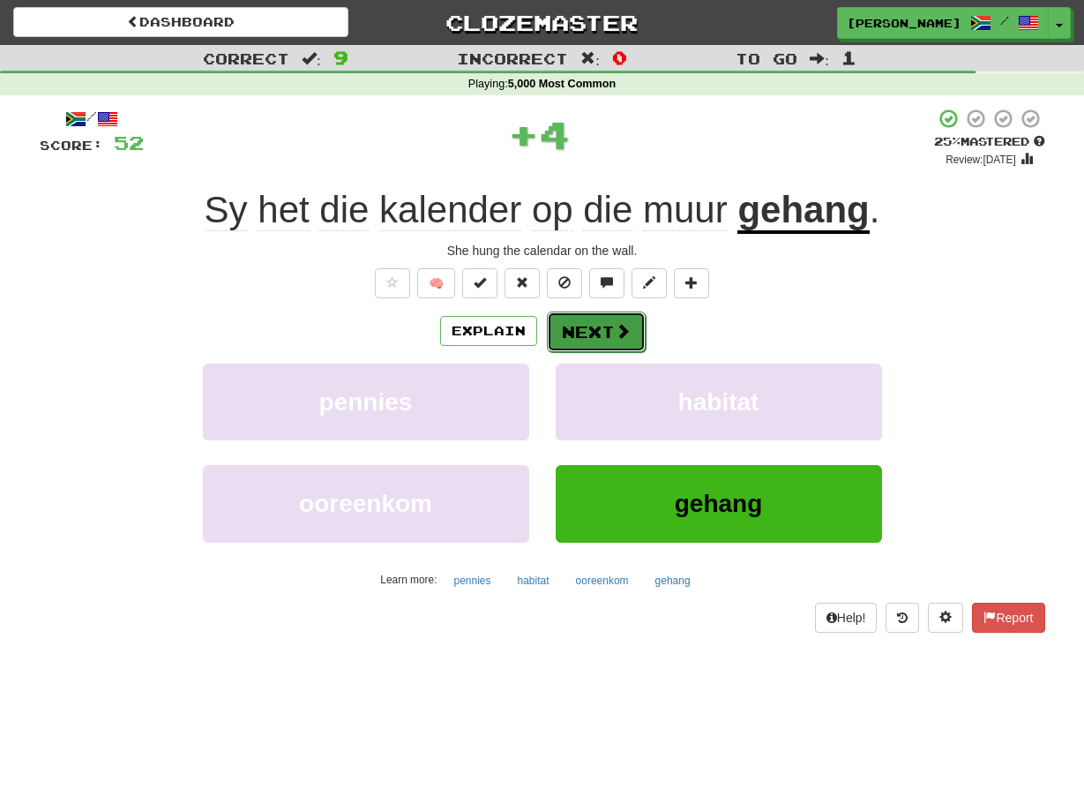
click at [563, 341] on button "Next" at bounding box center [596, 331] width 99 height 41
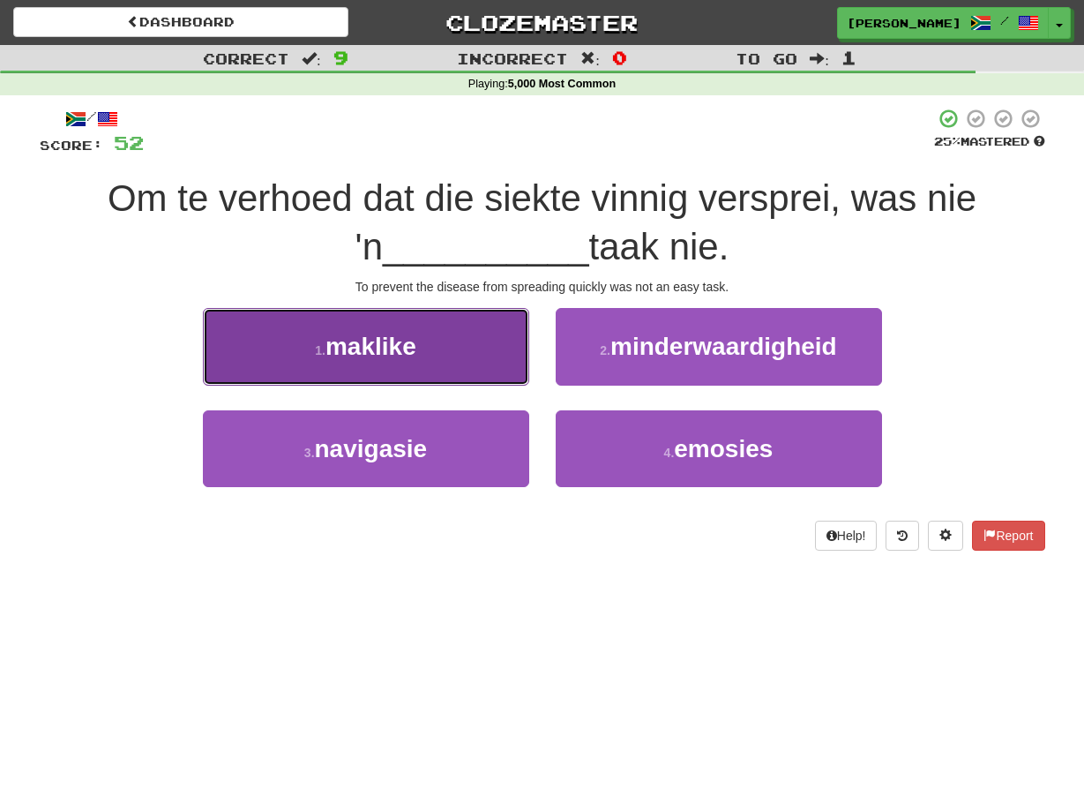
click at [492, 349] on button "1 . maklike" at bounding box center [366, 346] width 326 height 77
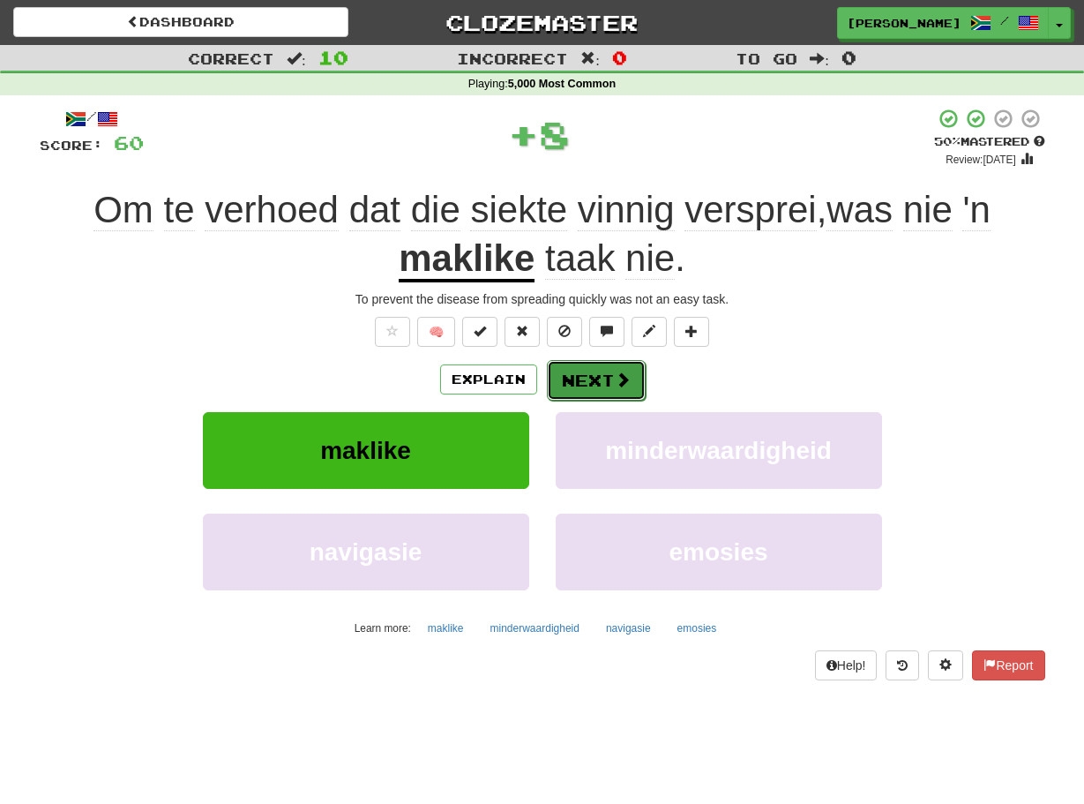
click at [555, 371] on button "Next" at bounding box center [596, 380] width 99 height 41
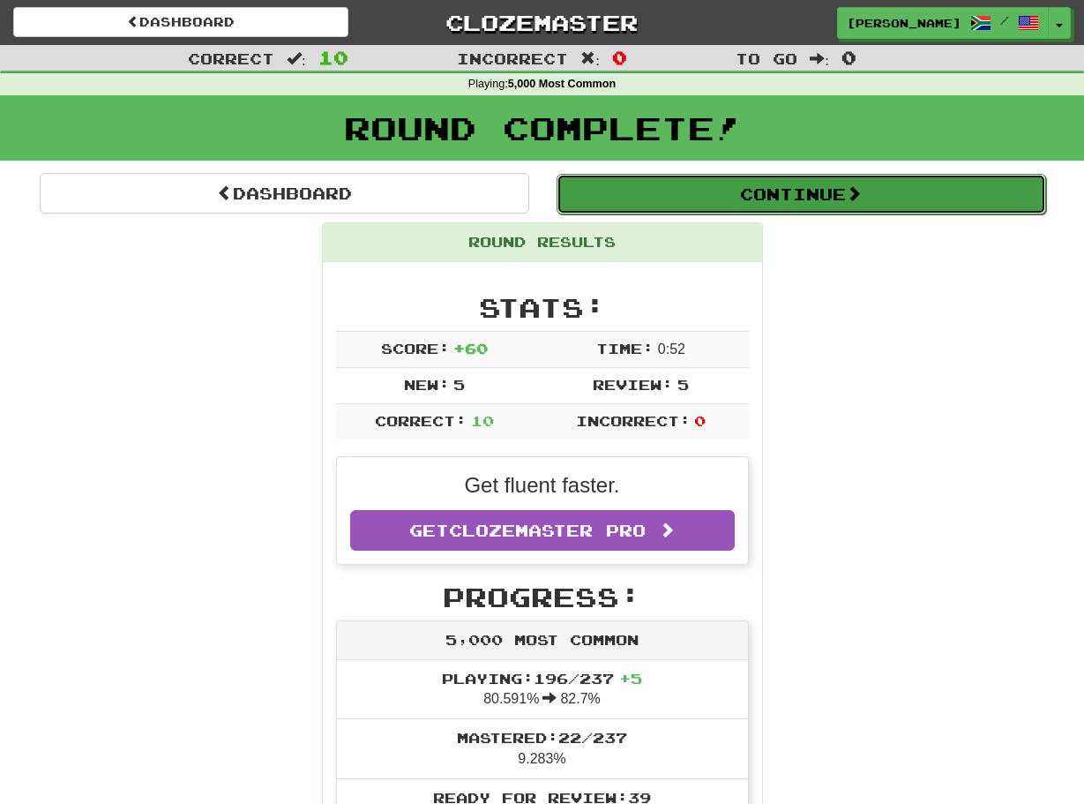
click at [579, 197] on button "Continue" at bounding box center [802, 194] width 490 height 41
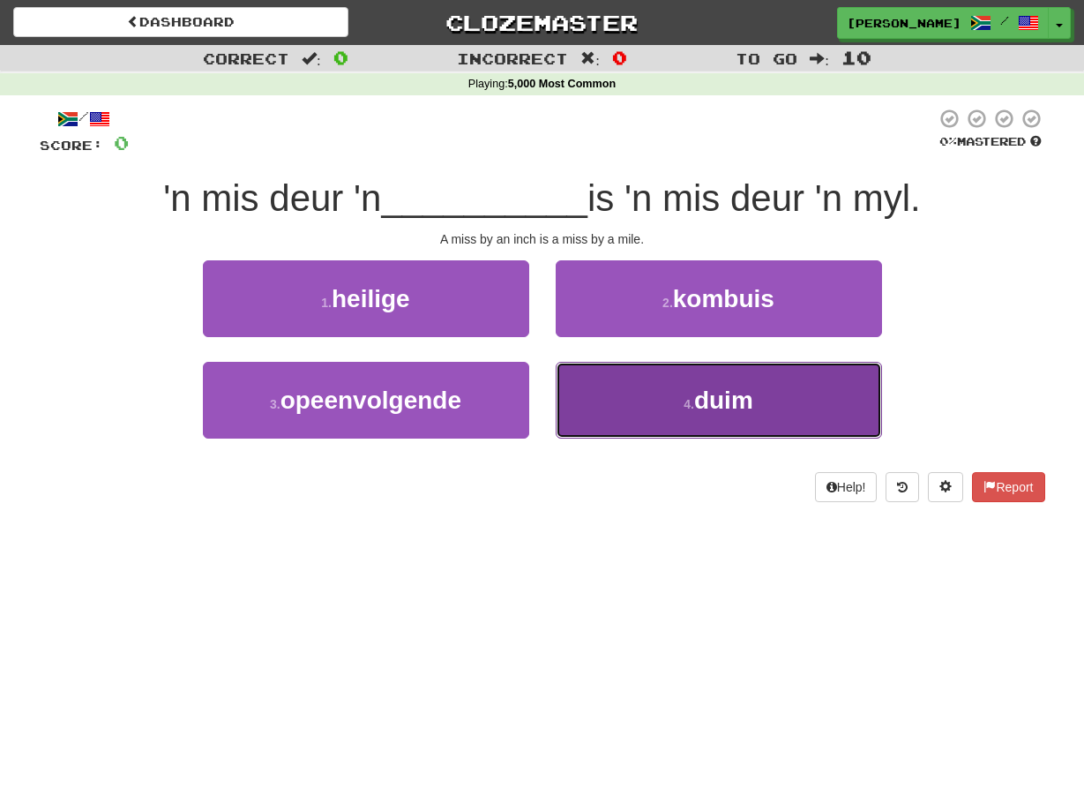
click at [592, 396] on button "4 . duim" at bounding box center [719, 400] width 326 height 77
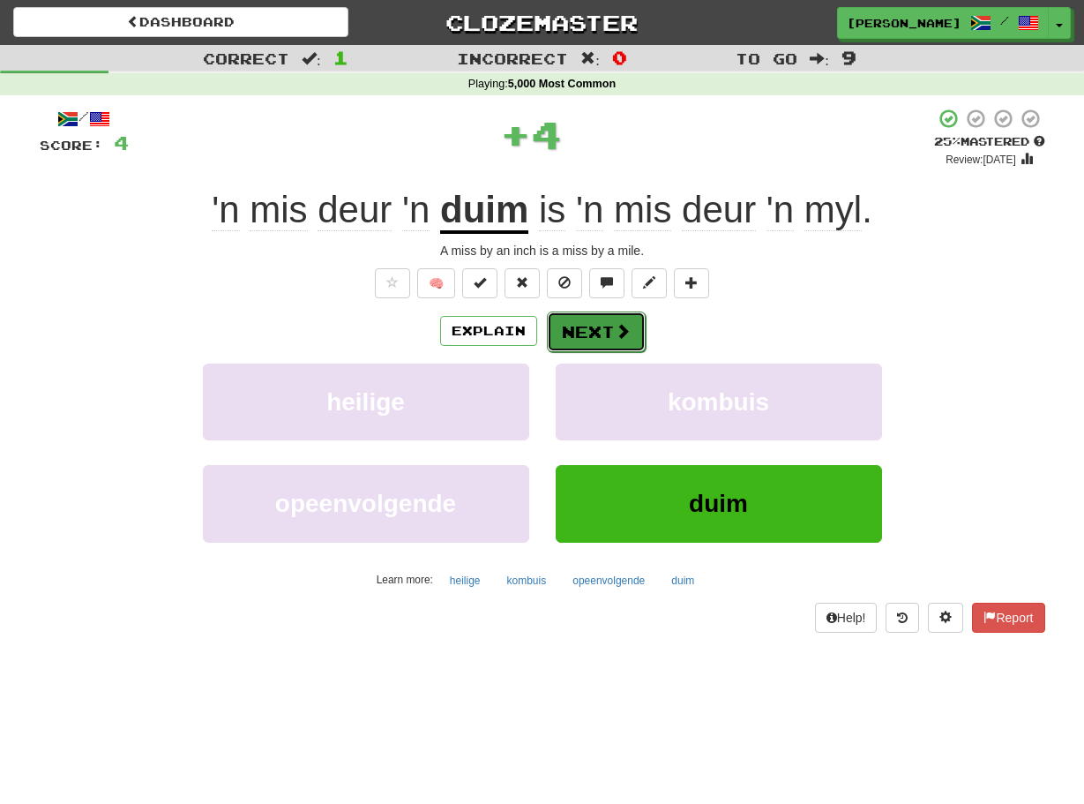
click at [564, 319] on button "Next" at bounding box center [596, 331] width 99 height 41
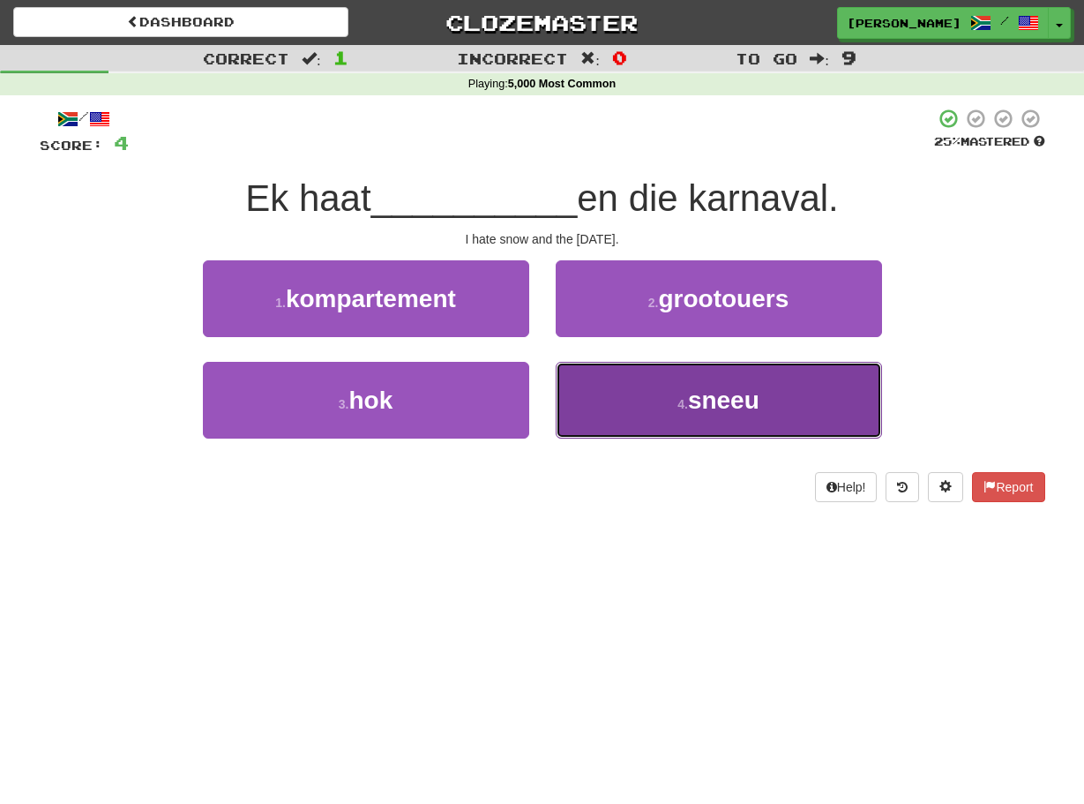
click at [566, 379] on button "4 . sneeu" at bounding box center [719, 400] width 326 height 77
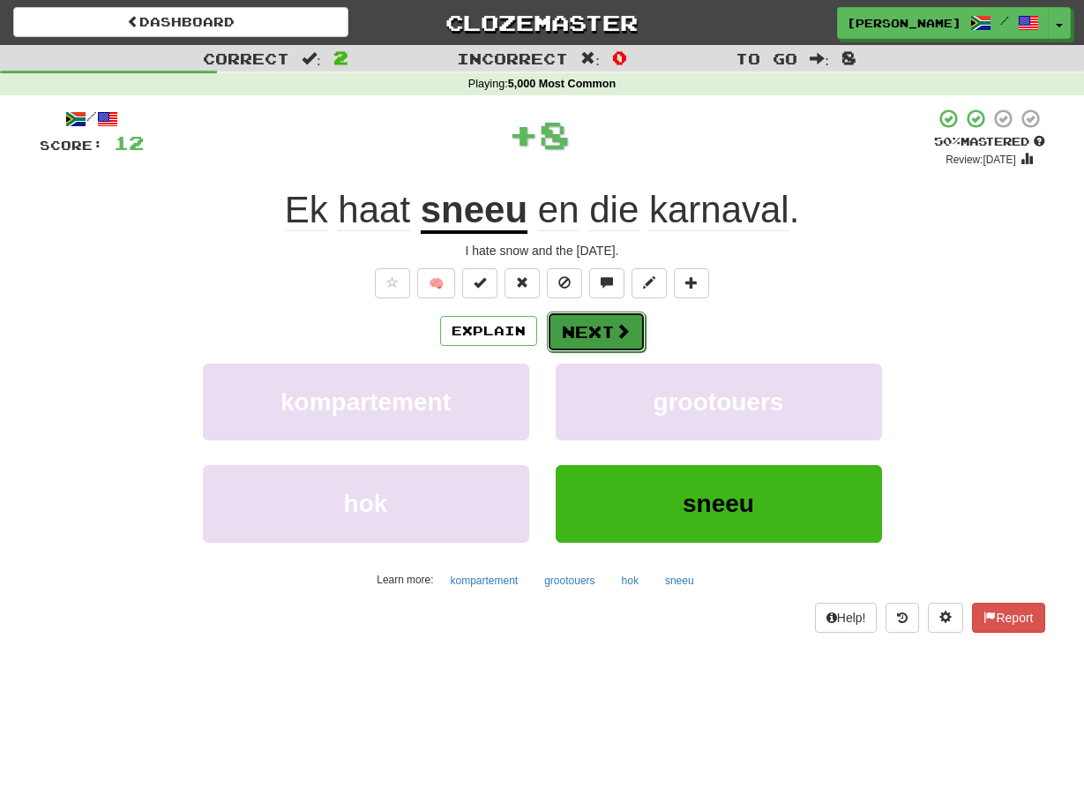
click at [555, 319] on button "Next" at bounding box center [596, 331] width 99 height 41
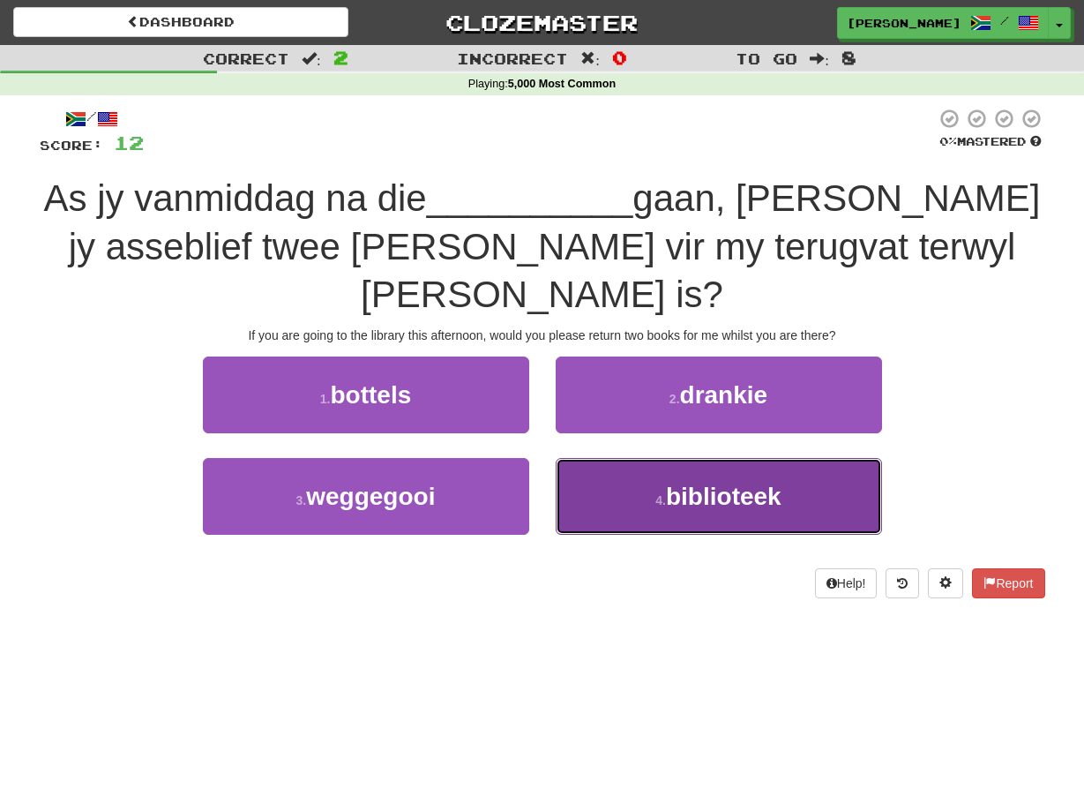
click at [571, 458] on button "4 . biblioteek" at bounding box center [719, 496] width 326 height 77
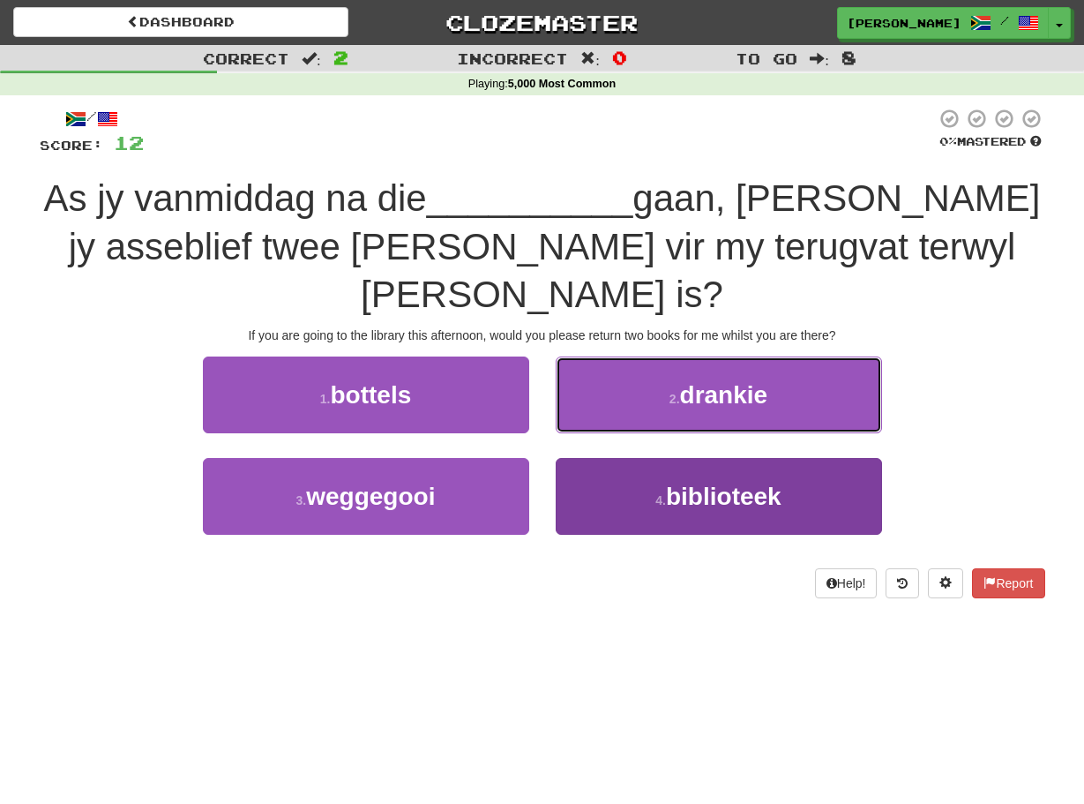
click at [571, 433] on button "2 . drankie" at bounding box center [719, 394] width 326 height 77
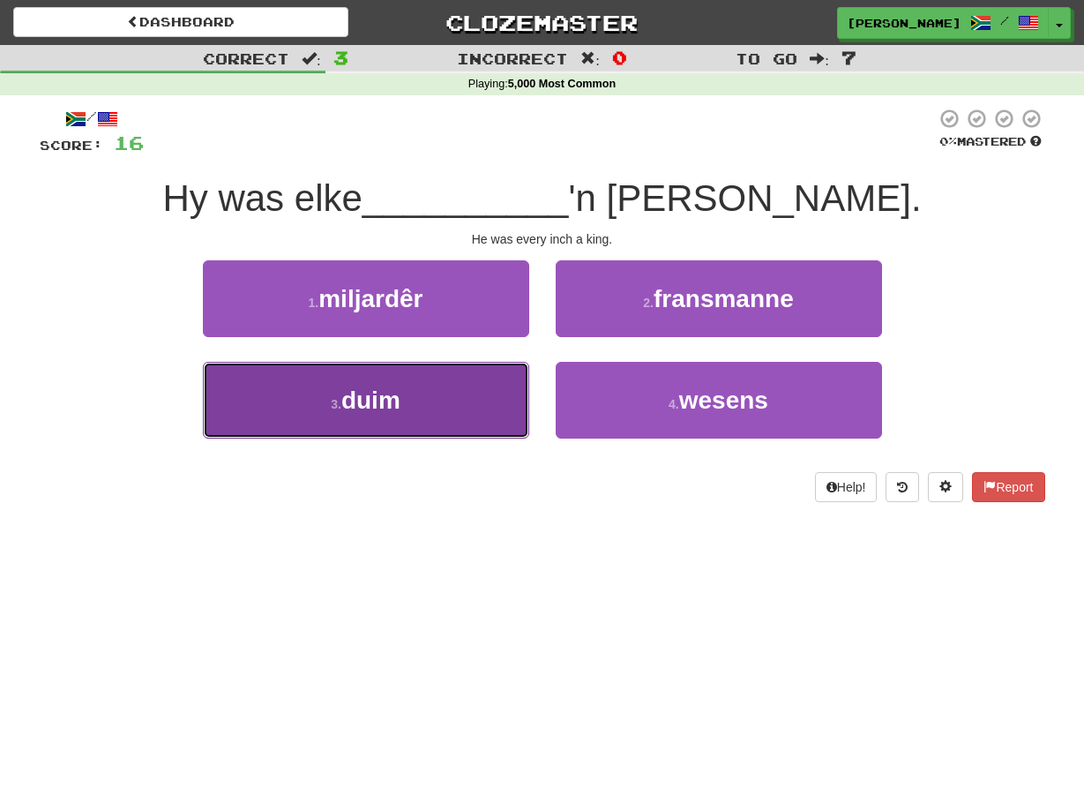
click at [501, 393] on button "3 . duim" at bounding box center [366, 400] width 326 height 77
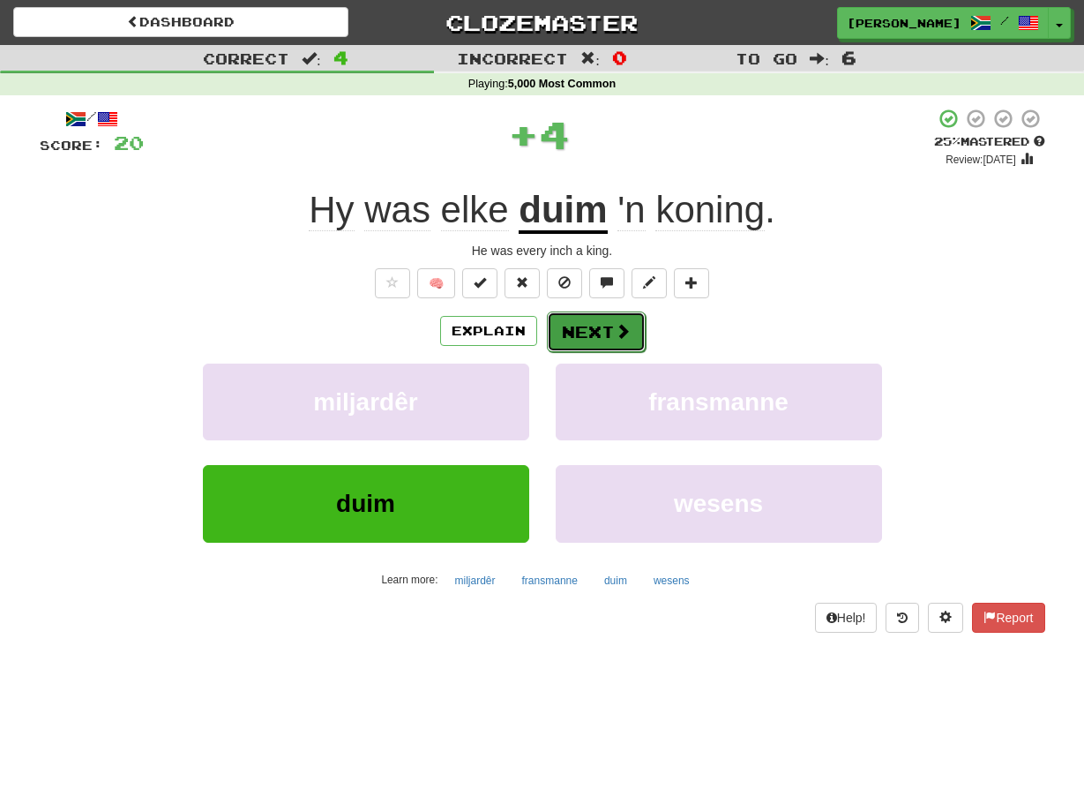
click at [547, 340] on button "Next" at bounding box center [596, 331] width 99 height 41
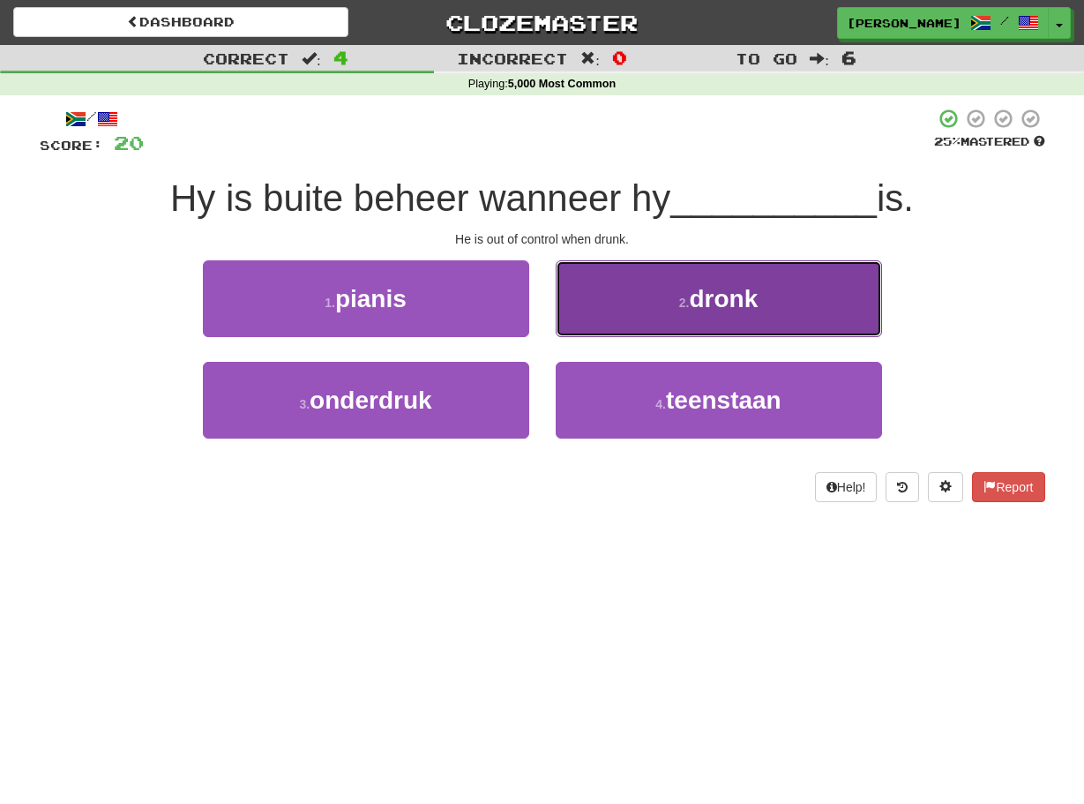
click at [592, 313] on button "2 . dronk" at bounding box center [719, 298] width 326 height 77
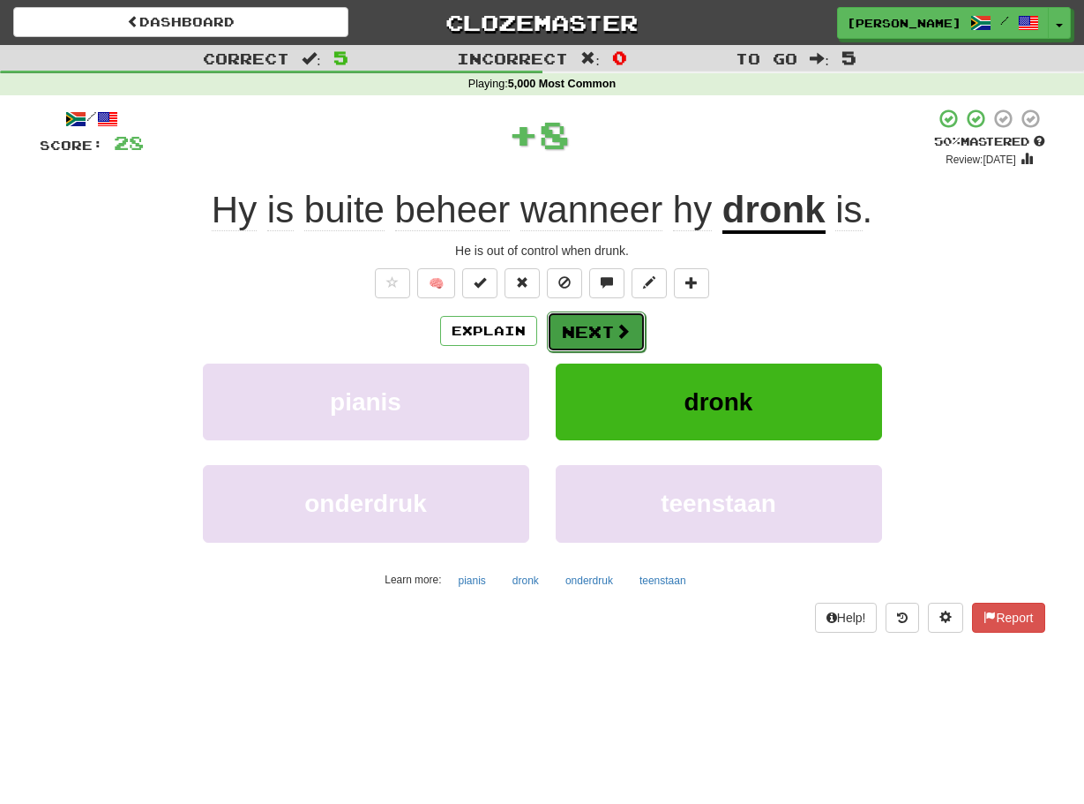
click at [576, 326] on button "Next" at bounding box center [596, 331] width 99 height 41
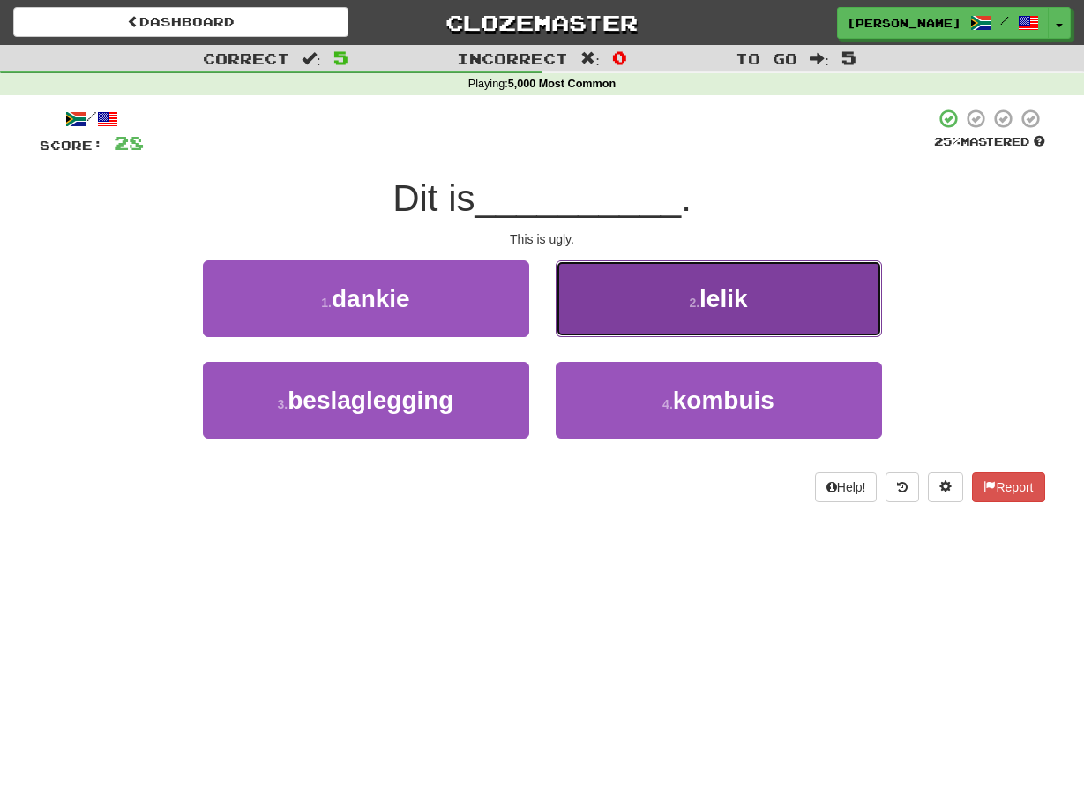
click at [573, 319] on button "2 . lelik" at bounding box center [719, 298] width 326 height 77
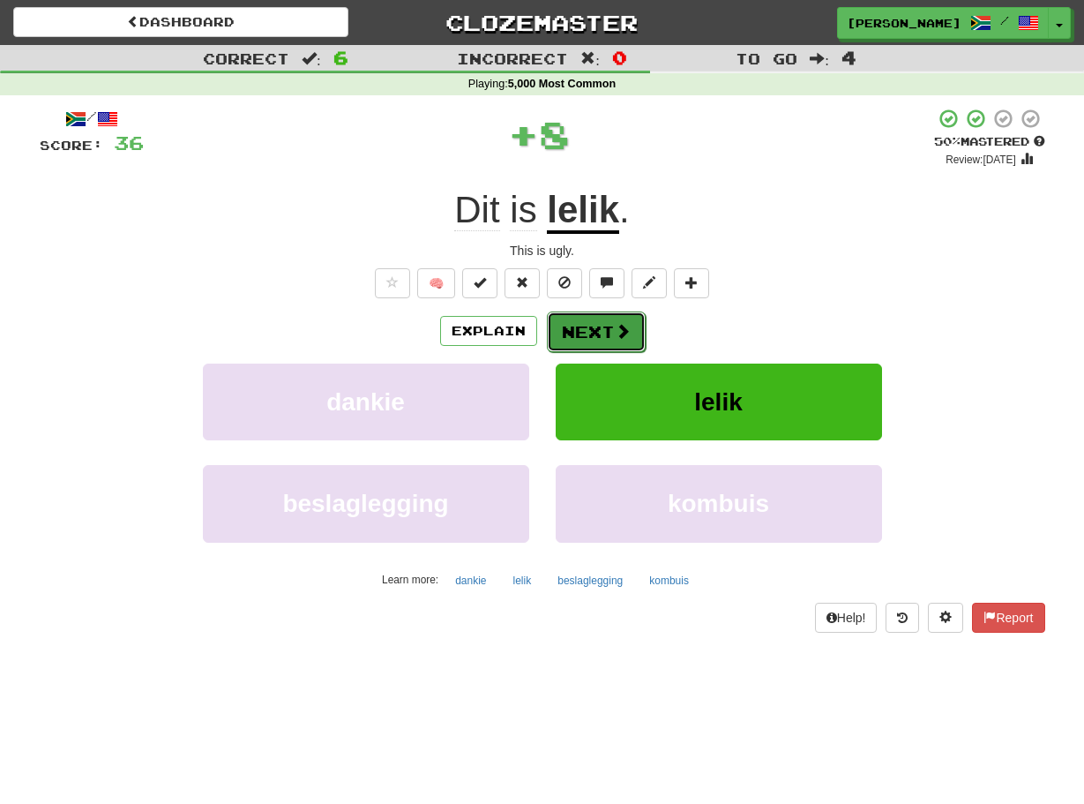
click at [558, 325] on button "Next" at bounding box center [596, 331] width 99 height 41
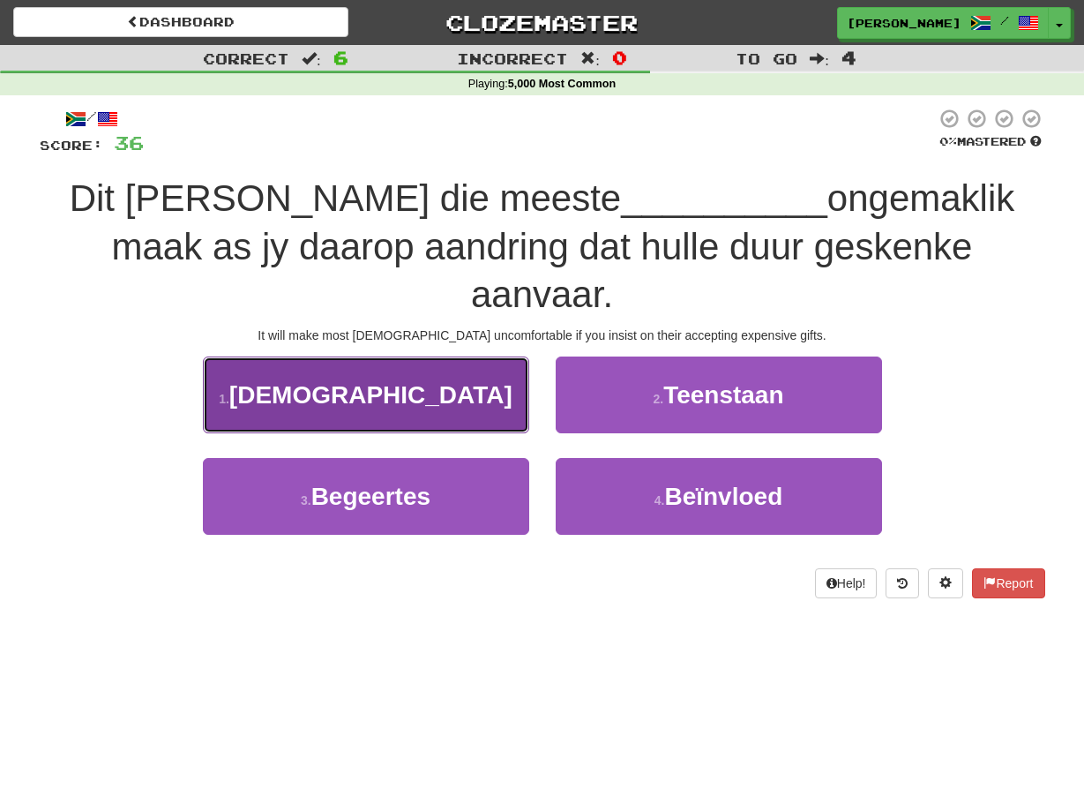
click at [514, 356] on button "1 . Amerikaners" at bounding box center [366, 394] width 326 height 77
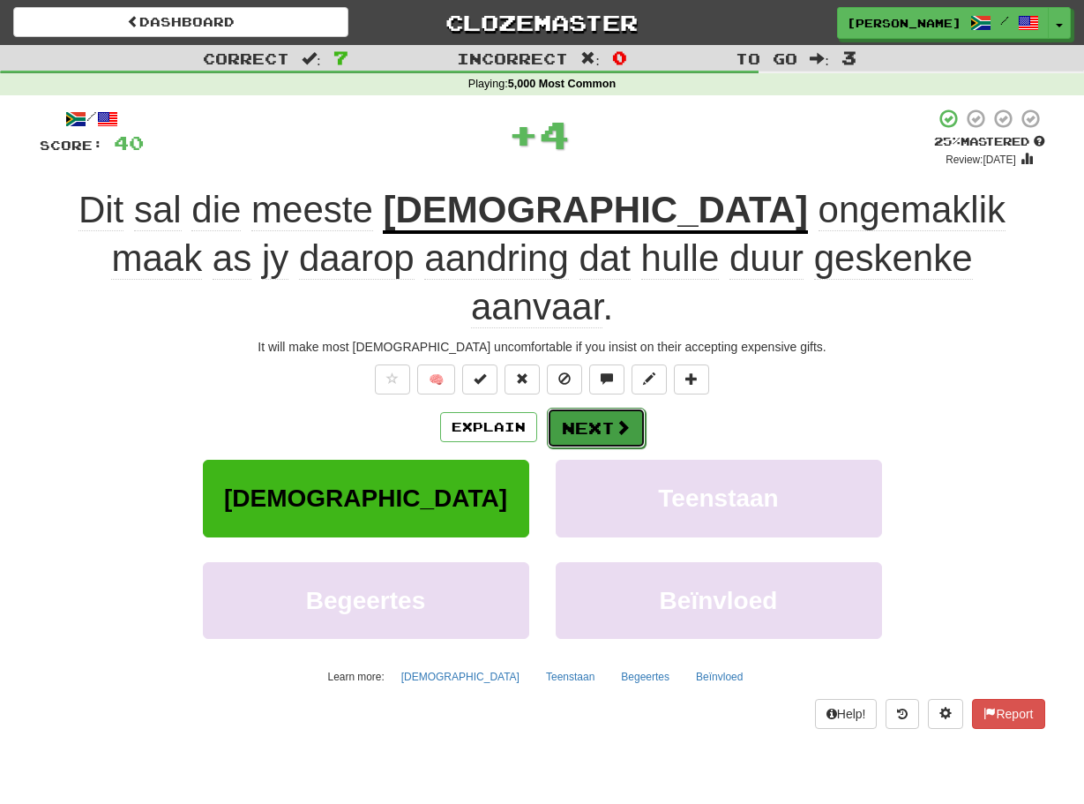
click at [567, 408] on button "Next" at bounding box center [596, 428] width 99 height 41
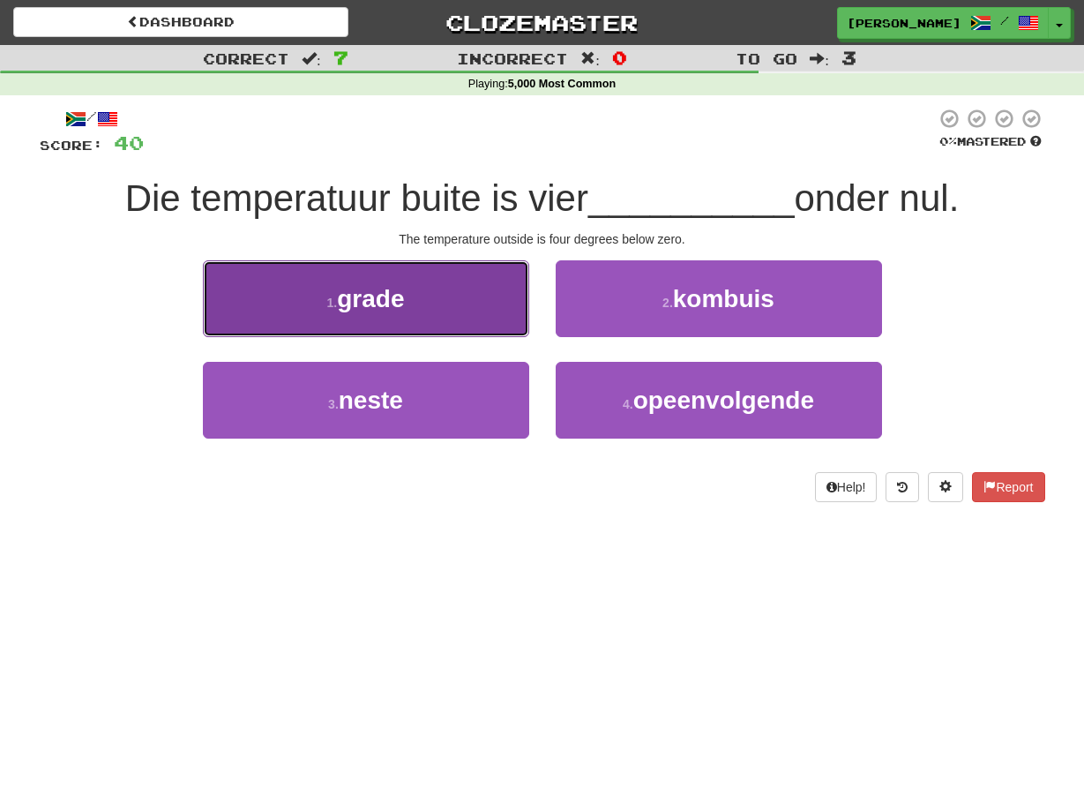
click at [503, 316] on button "1 . grade" at bounding box center [366, 298] width 326 height 77
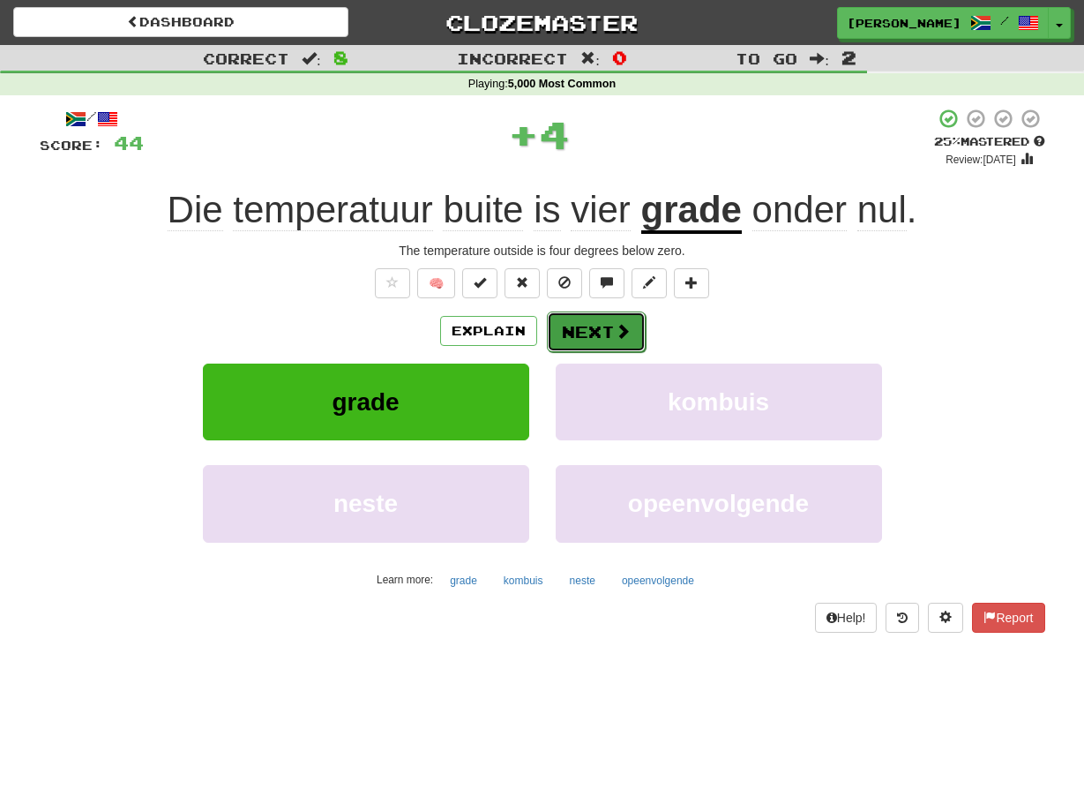
click at [555, 330] on button "Next" at bounding box center [596, 331] width 99 height 41
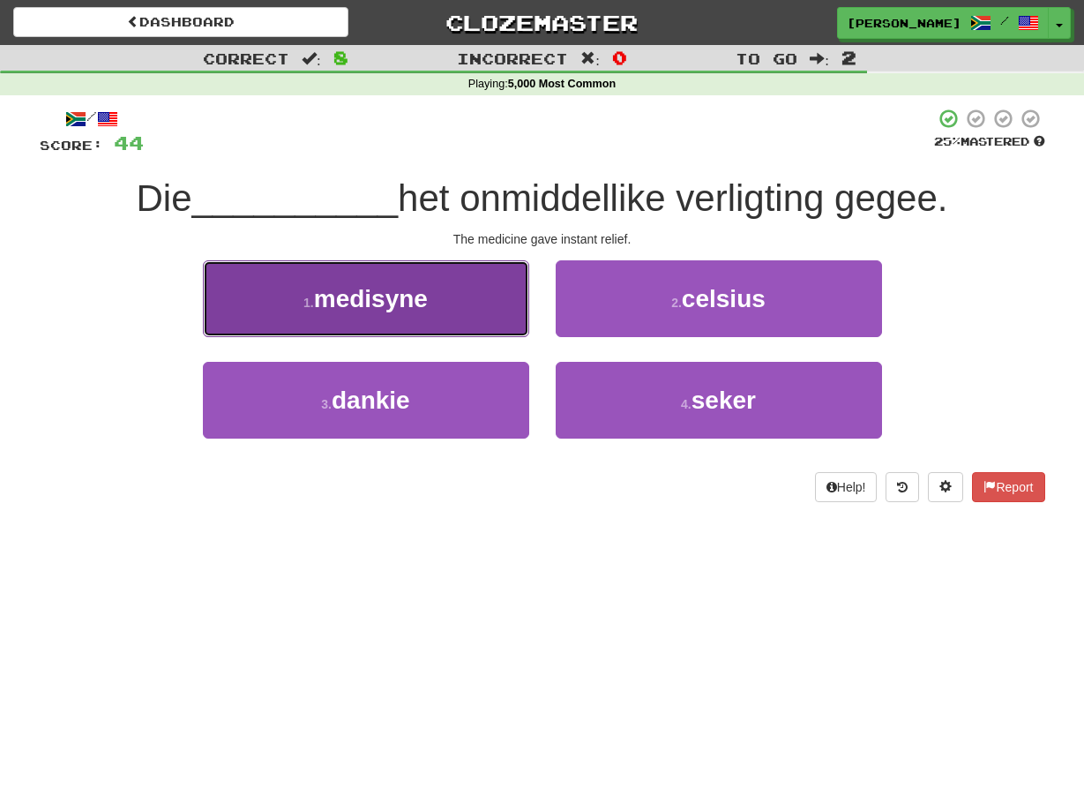
click at [508, 308] on button "1 . medisyne" at bounding box center [366, 298] width 326 height 77
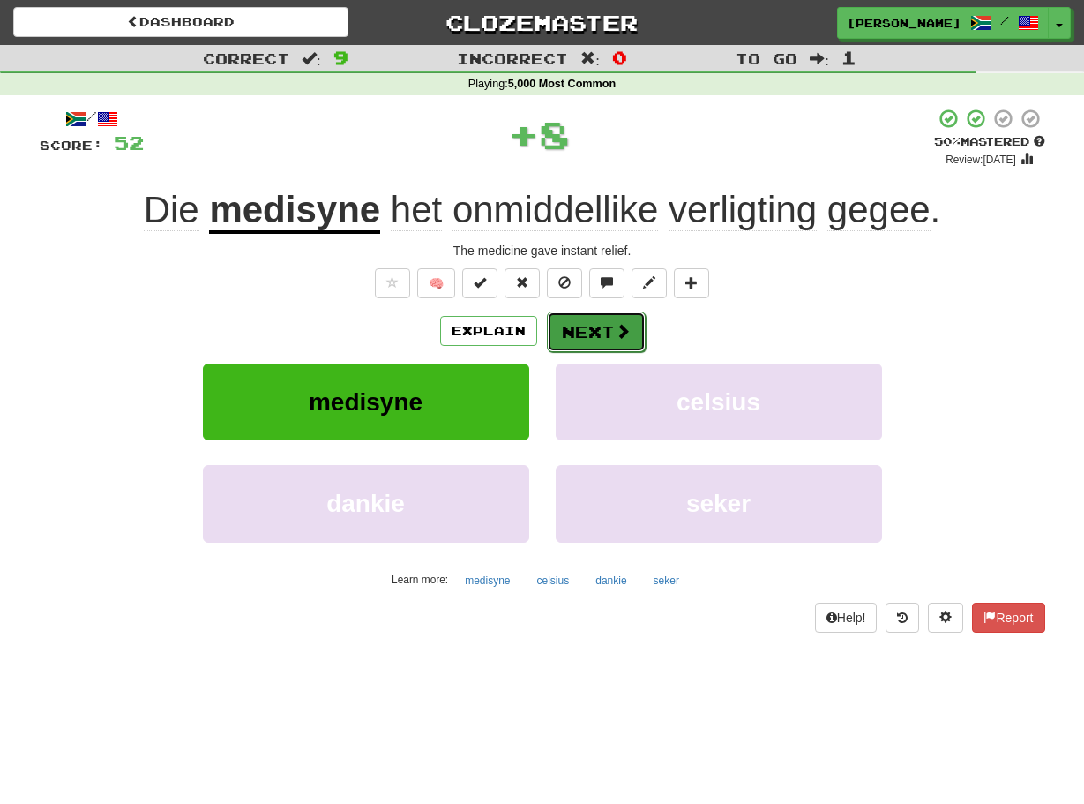
click at [588, 332] on button "Next" at bounding box center [596, 331] width 99 height 41
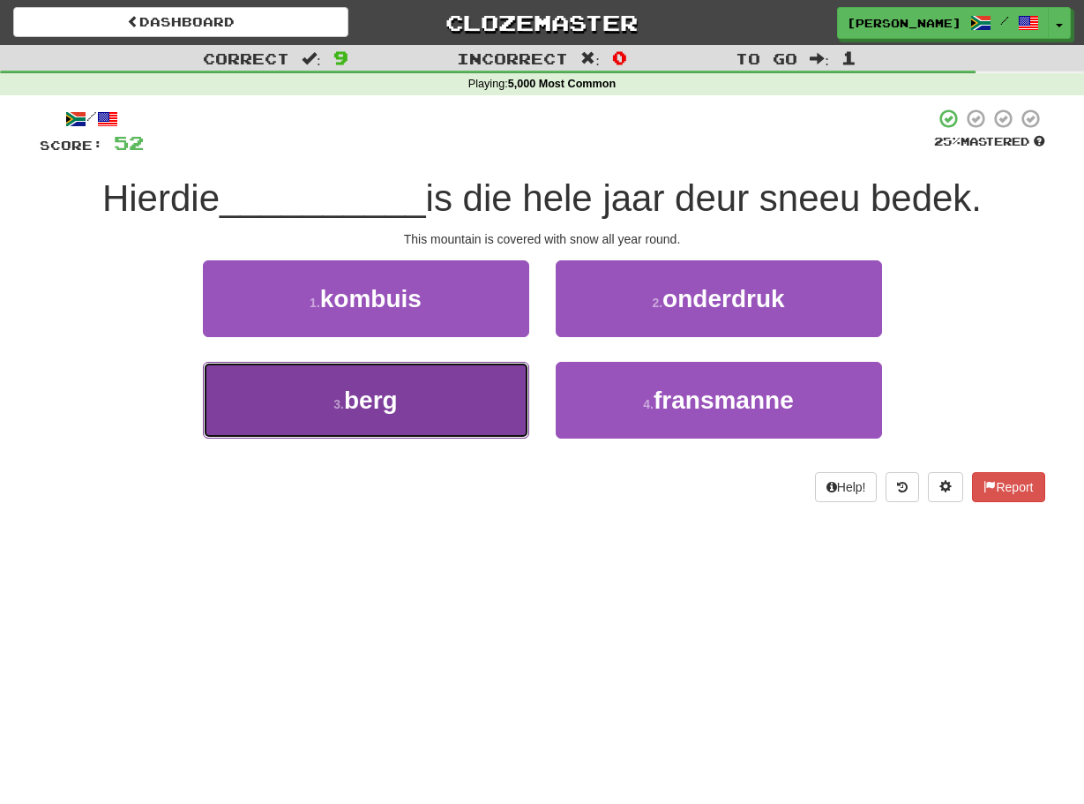
click at [517, 387] on button "3 . berg" at bounding box center [366, 400] width 326 height 77
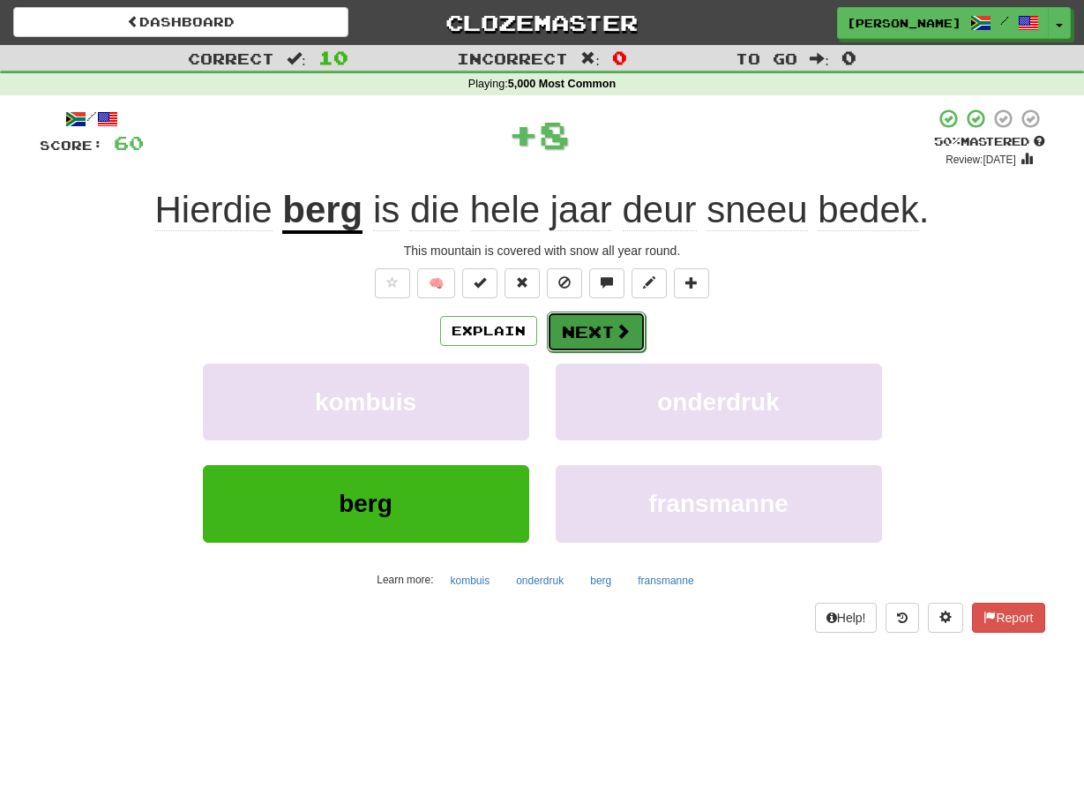
click at [553, 333] on button "Next" at bounding box center [596, 331] width 99 height 41
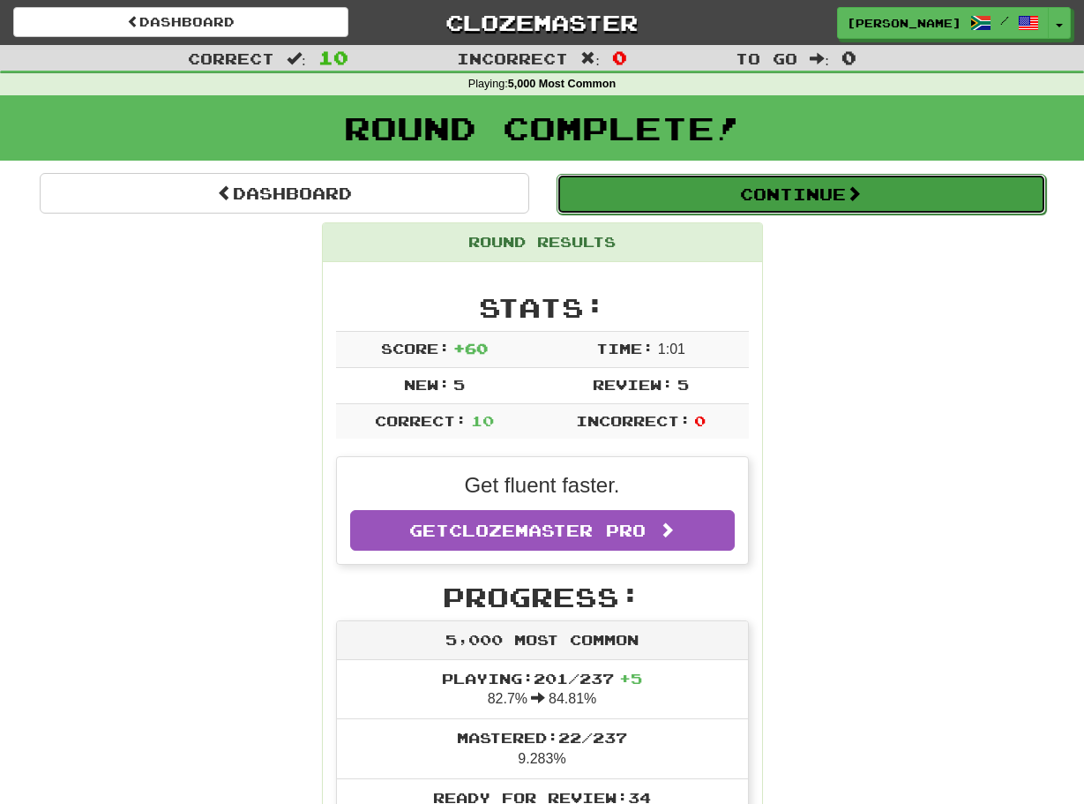
click at [629, 195] on button "Continue" at bounding box center [802, 194] width 490 height 41
